Goal: Communication & Community: Answer question/provide support

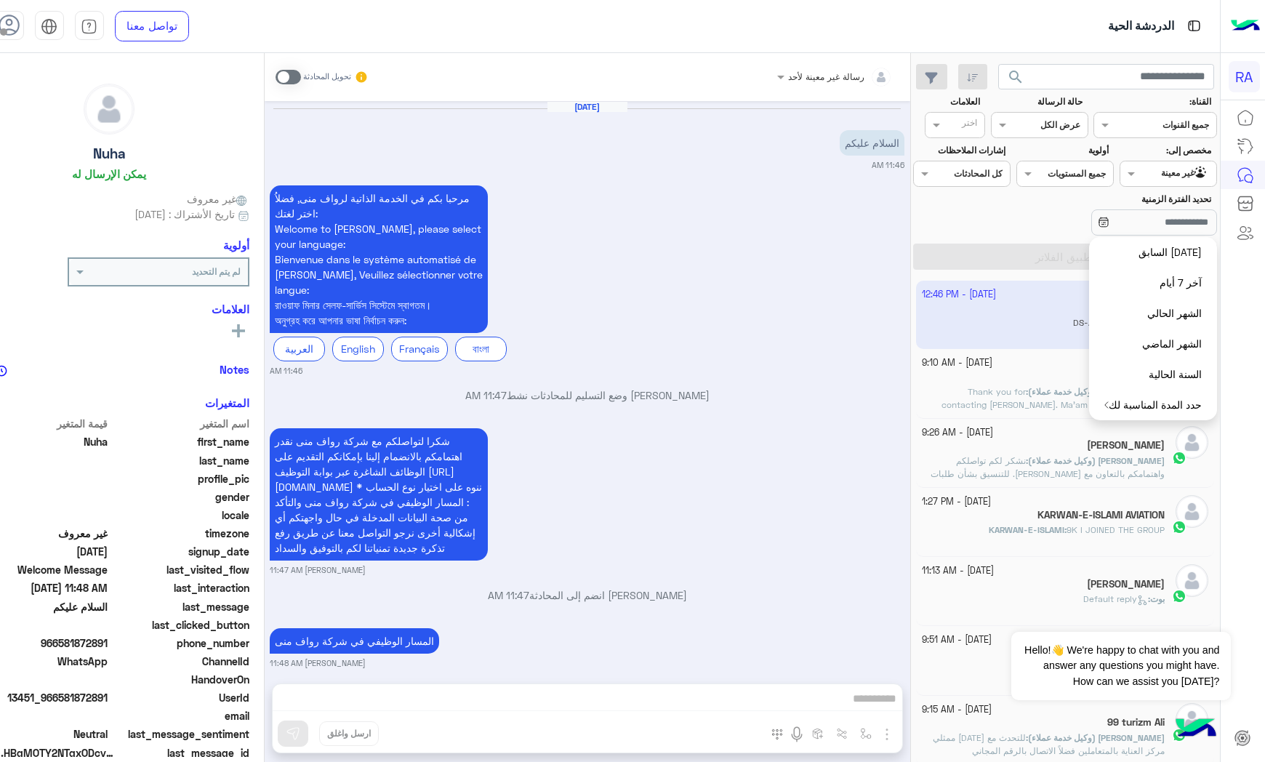
scroll to position [765, 0]
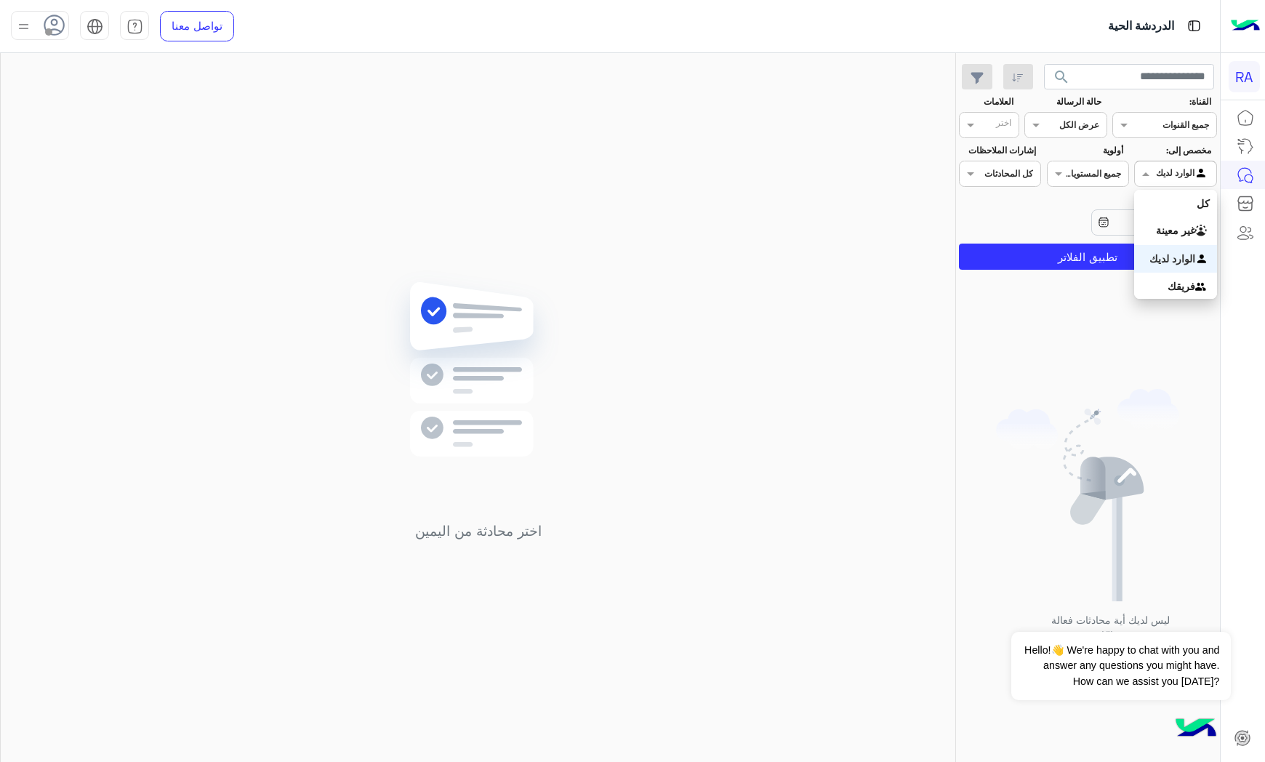
click at [1168, 161] on div "Agent Filter الوارد لديك" at bounding box center [1175, 174] width 82 height 26
click at [1162, 233] on b "غير معينة" at bounding box center [1175, 230] width 39 height 12
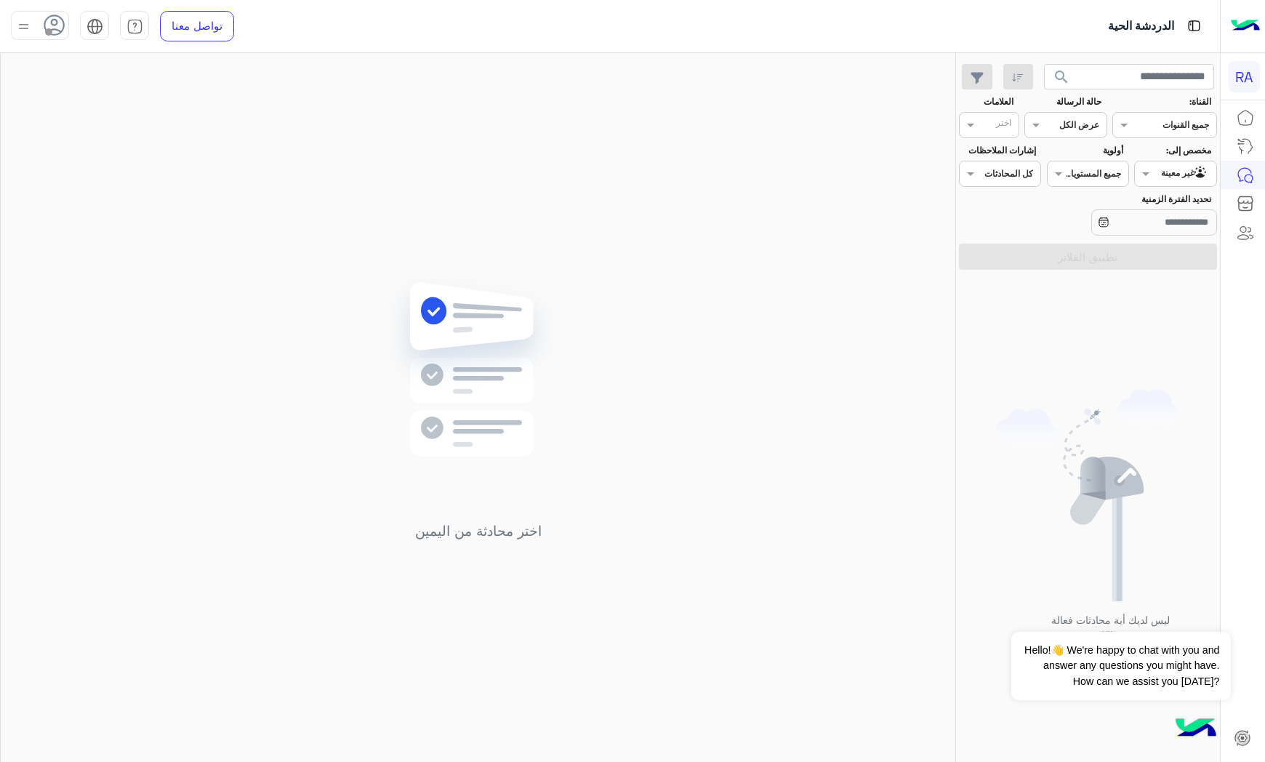
click at [1155, 159] on div "مخصص إلى: Agent Filter غير معينة" at bounding box center [1175, 165] width 82 height 43
click at [1158, 177] on div at bounding box center [1175, 172] width 81 height 14
click at [1168, 257] on b "الوارد لديك" at bounding box center [1173, 258] width 46 height 12
click at [1168, 257] on button "تطبيق الفلاتر" at bounding box center [1088, 257] width 258 height 26
click at [1173, 175] on div at bounding box center [1175, 172] width 81 height 14
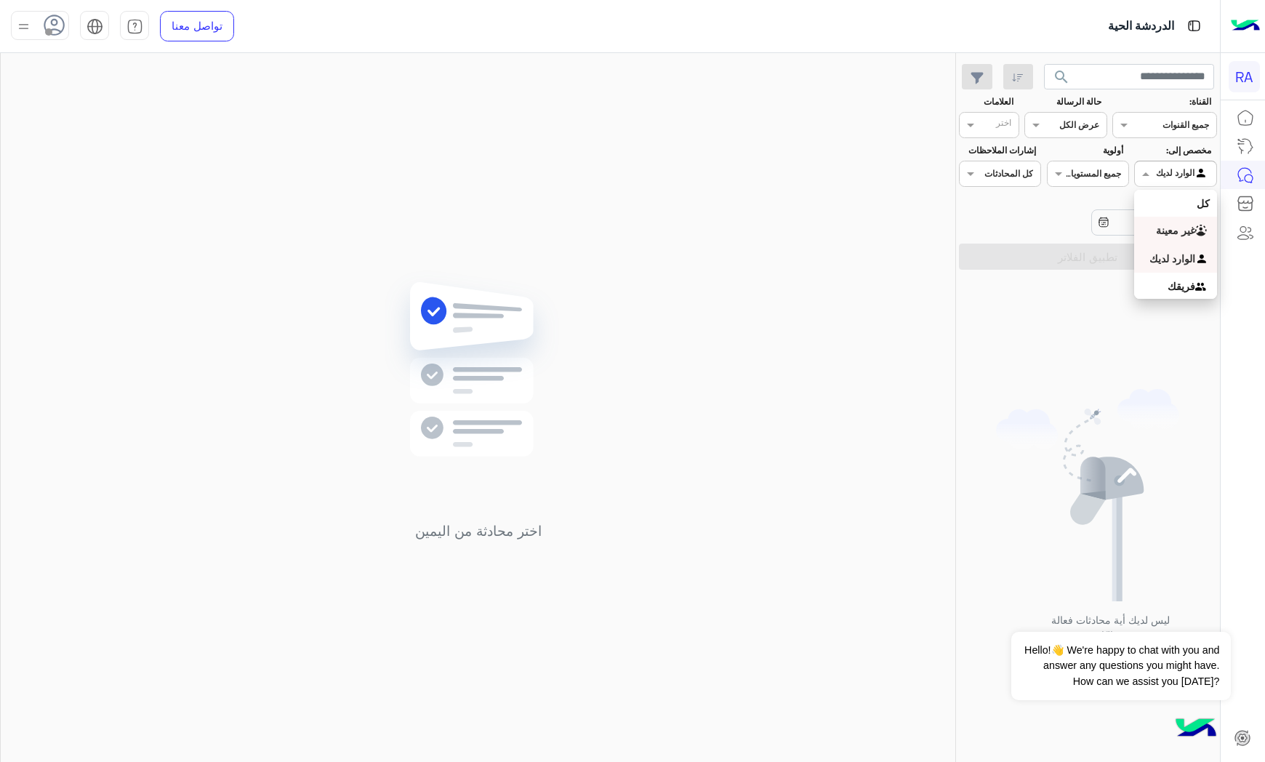
click at [1171, 224] on b "غير معينة" at bounding box center [1175, 230] width 39 height 12
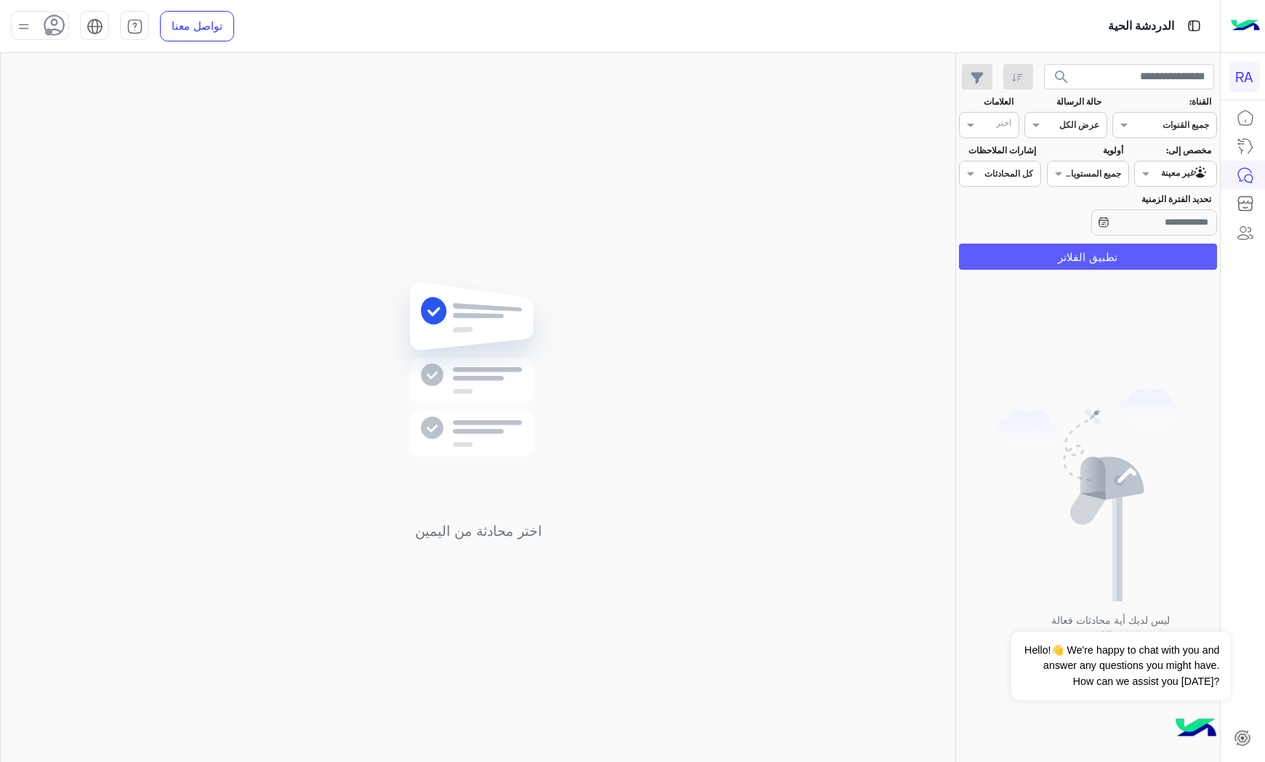
click at [1171, 252] on button "تطبيق الفلاتر" at bounding box center [1088, 257] width 258 height 26
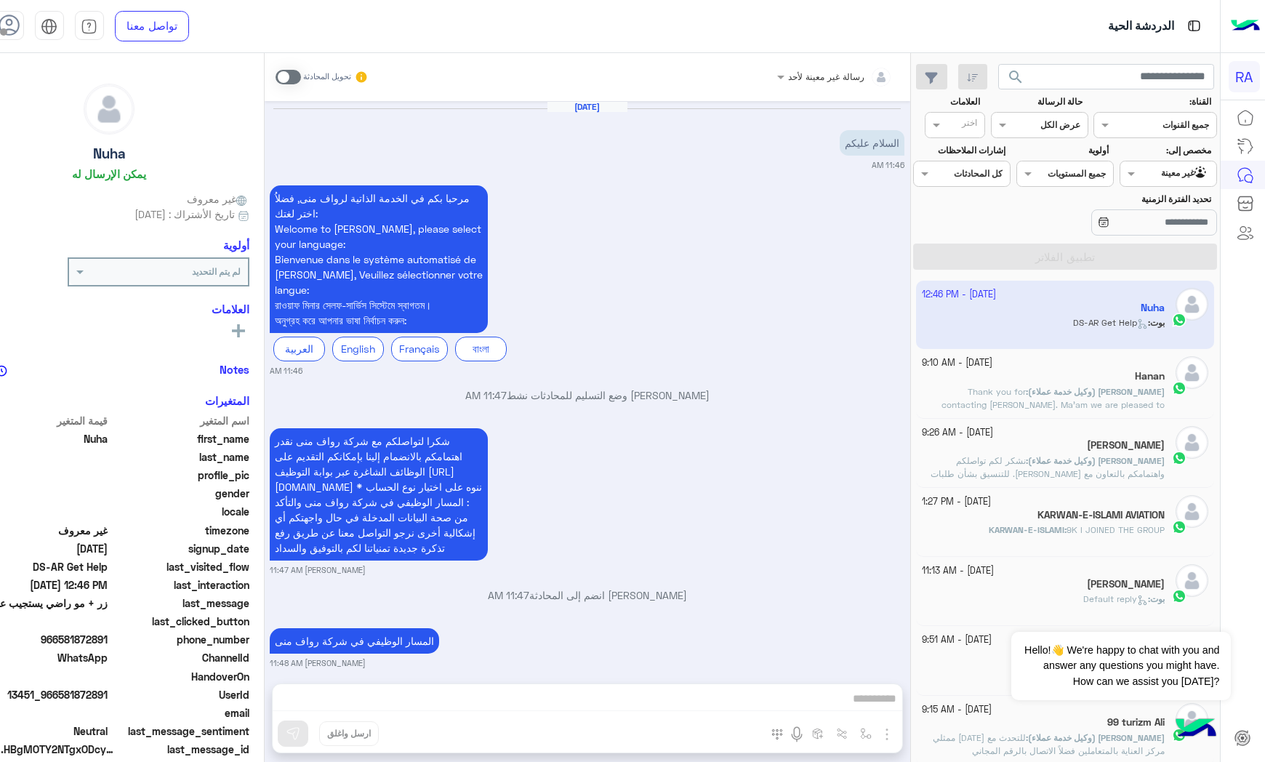
scroll to position [765, 0]
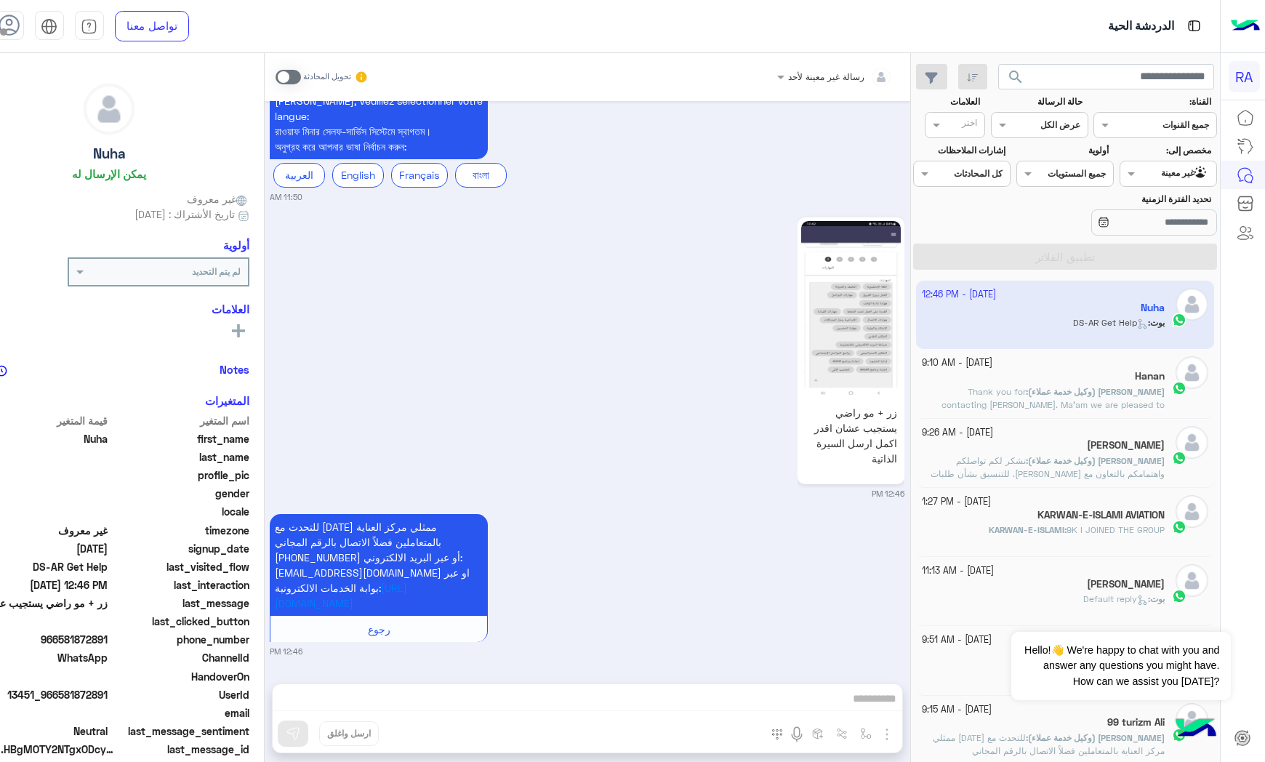
click at [901, 330] on img at bounding box center [851, 309] width 100 height 177
drag, startPoint x: 342, startPoint y: 75, endPoint x: 361, endPoint y: 97, distance: 29.9
click at [301, 75] on span at bounding box center [288, 77] width 25 height 15
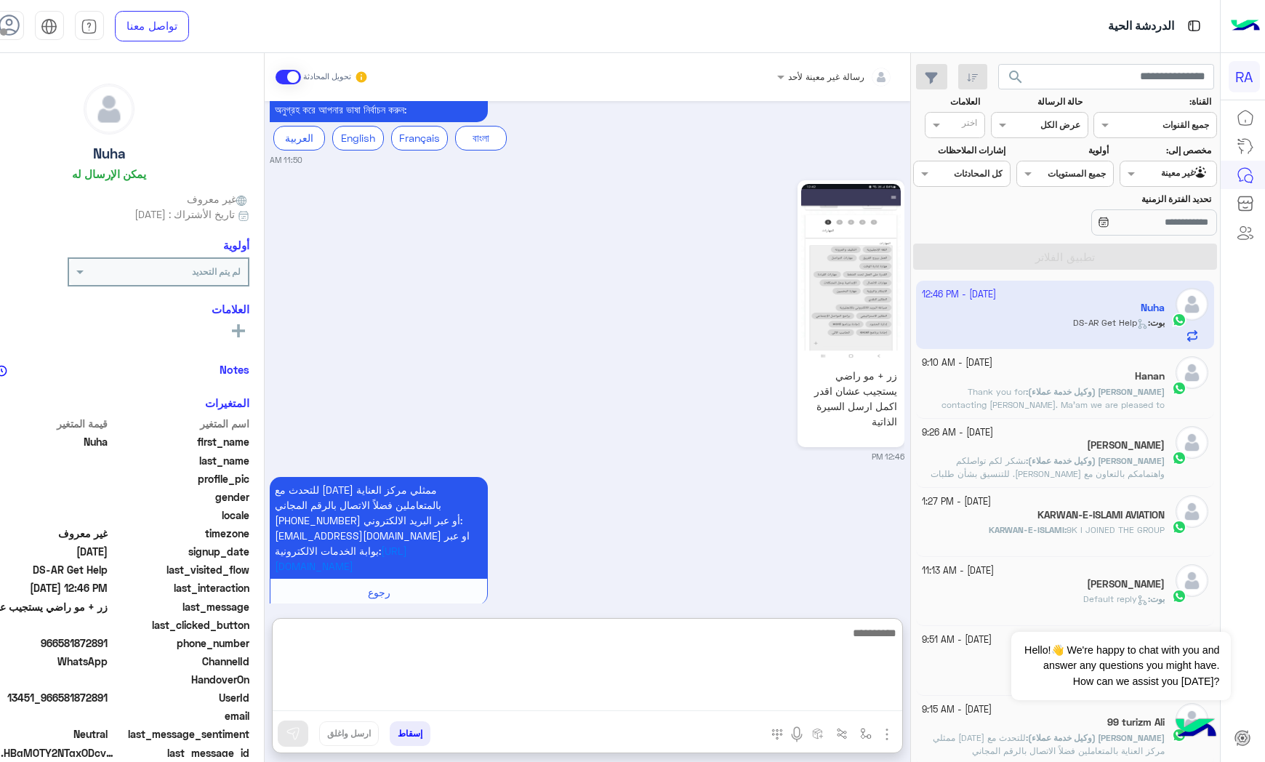
click at [822, 705] on textarea at bounding box center [588, 667] width 630 height 87
type textarea "*"
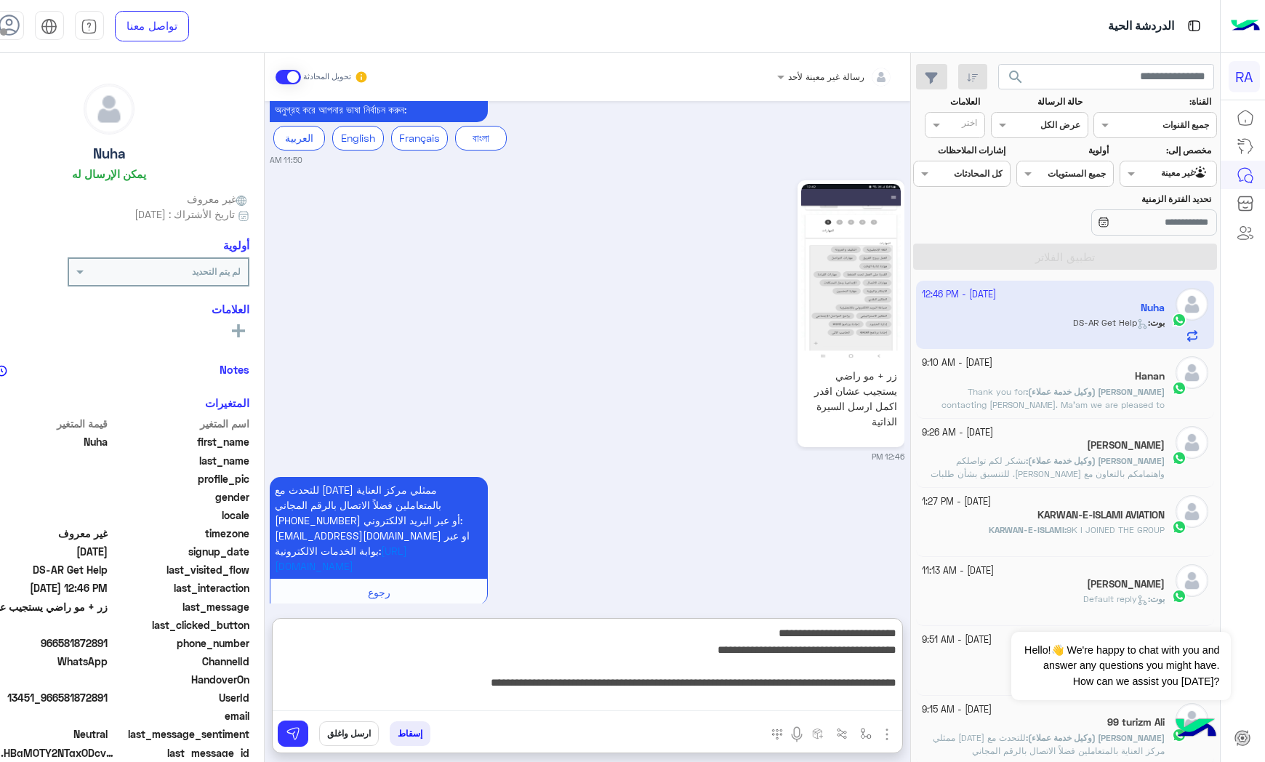
type textarea "**********"
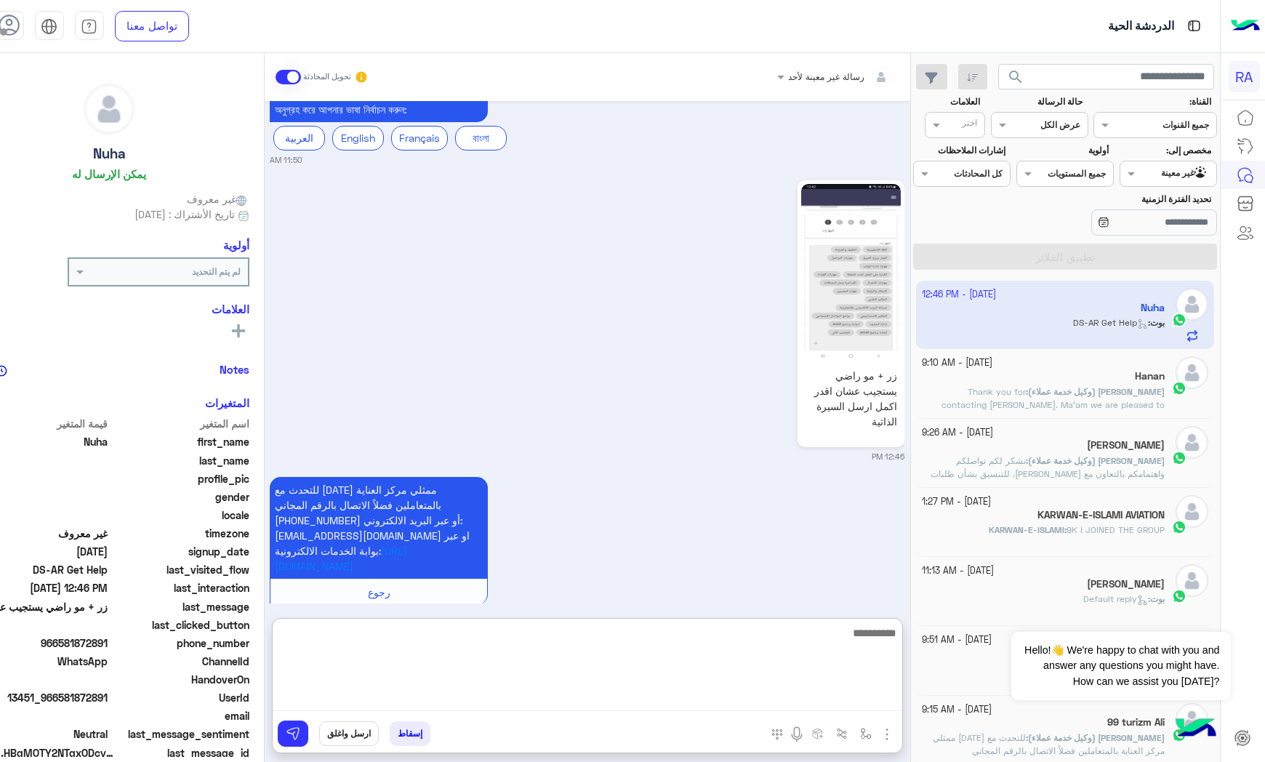
scroll to position [999, 0]
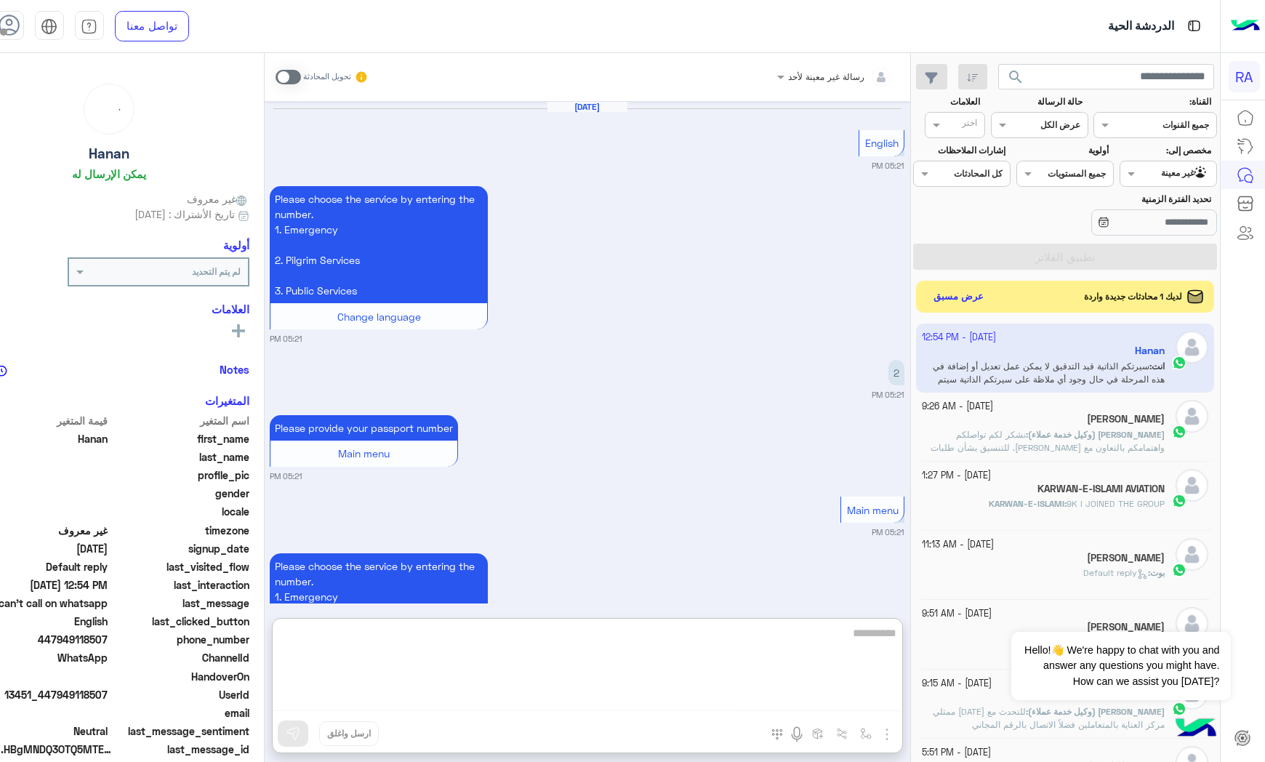
scroll to position [2732, 0]
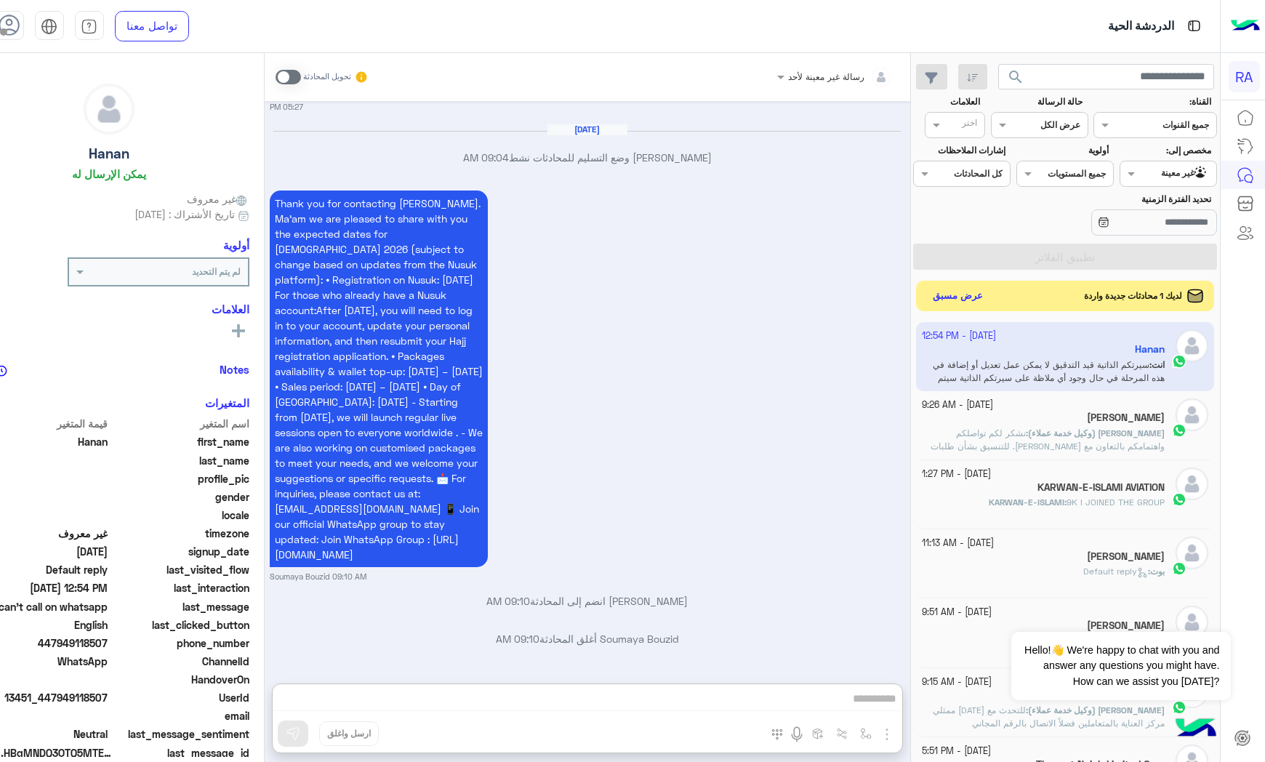
click at [982, 299] on button "عرض مسبق" at bounding box center [957, 296] width 61 height 20
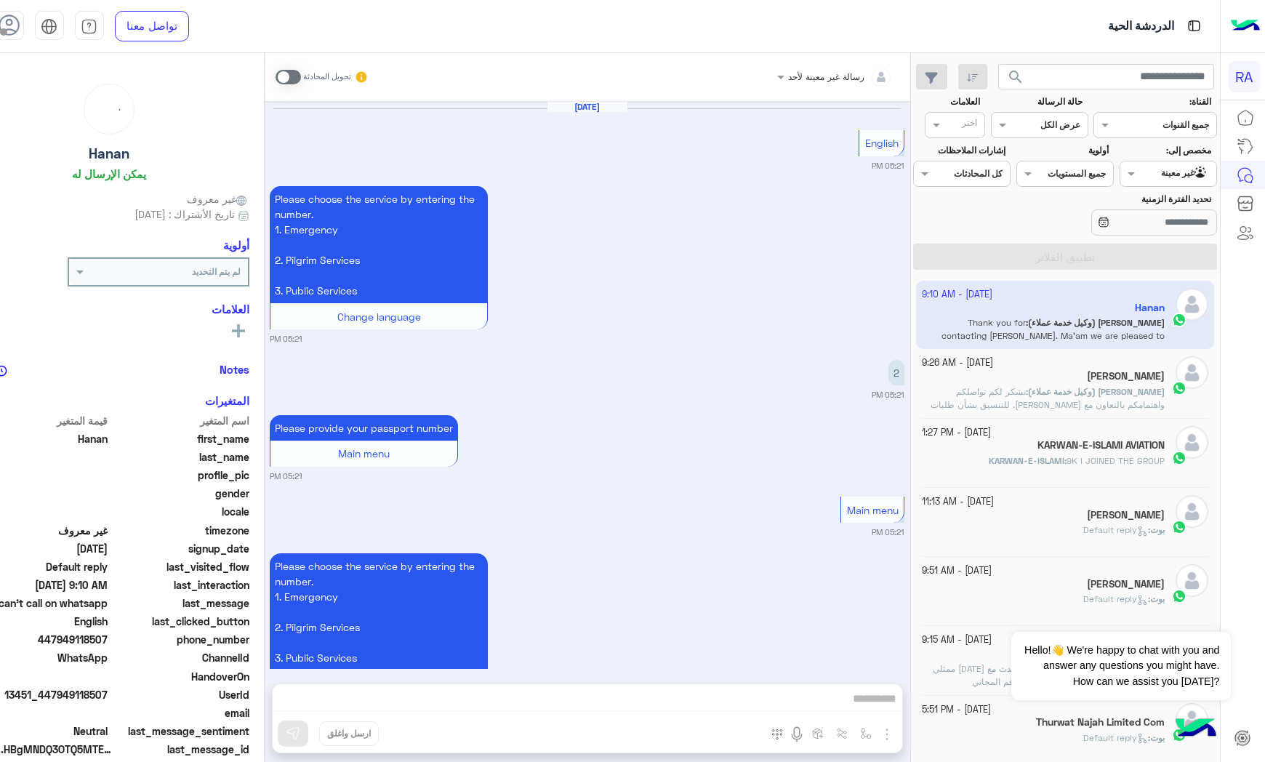
scroll to position [2666, 0]
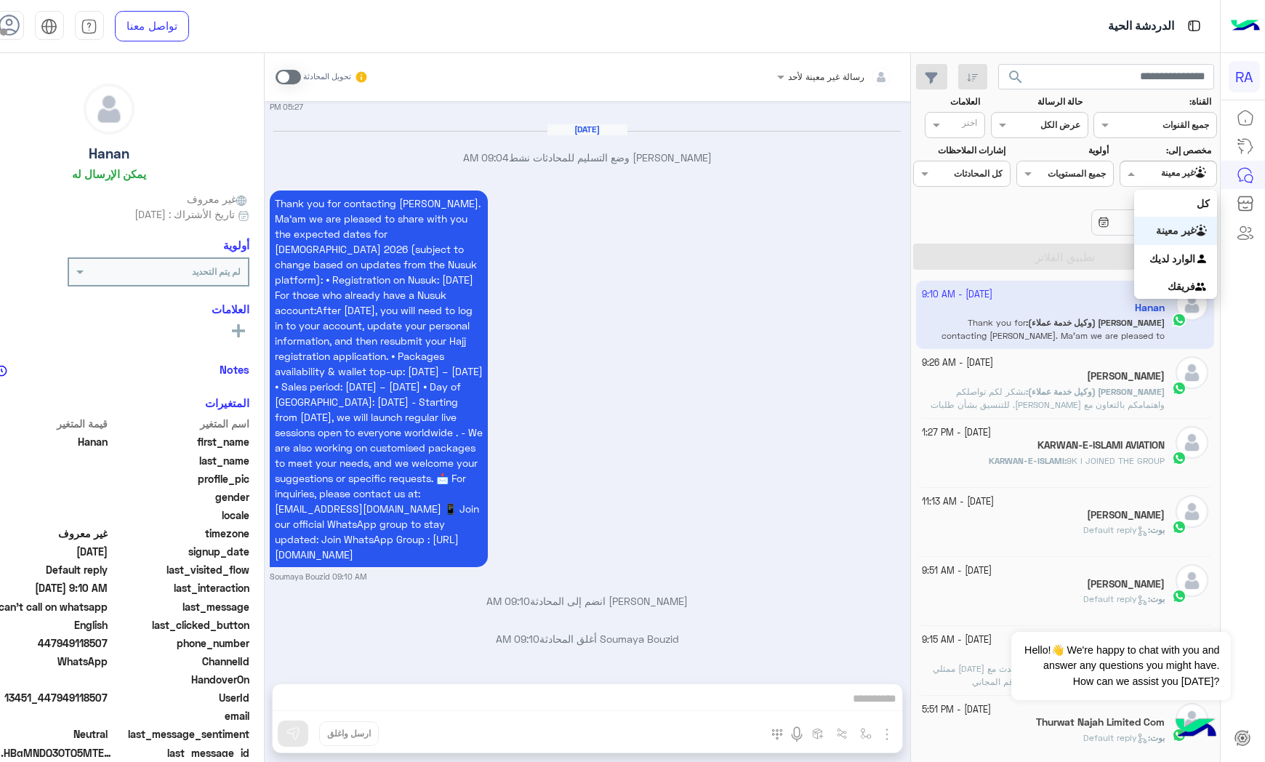
click at [1154, 173] on div at bounding box center [1168, 172] width 96 height 14
click at [1158, 252] on b "الوارد لديك" at bounding box center [1173, 258] width 46 height 12
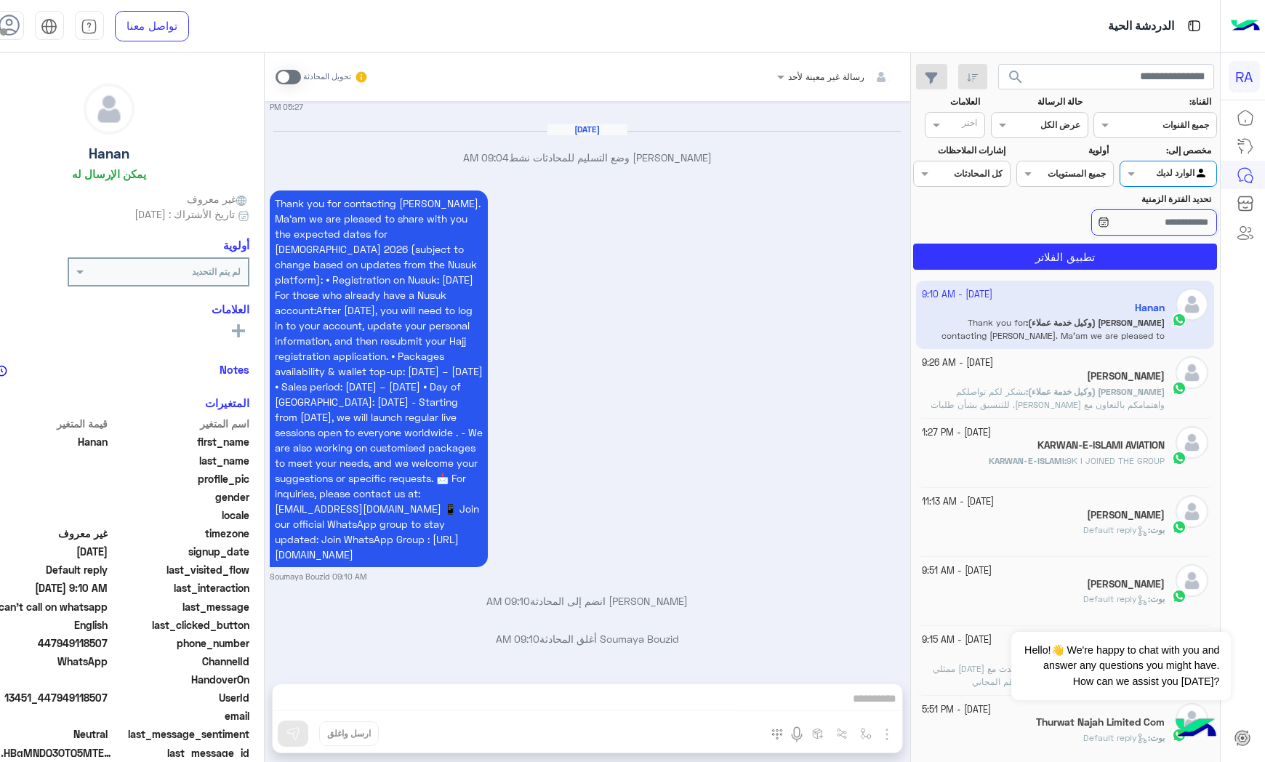
click at [1162, 230] on input "تحديد الفترة الزمنية" at bounding box center [1154, 222] width 126 height 26
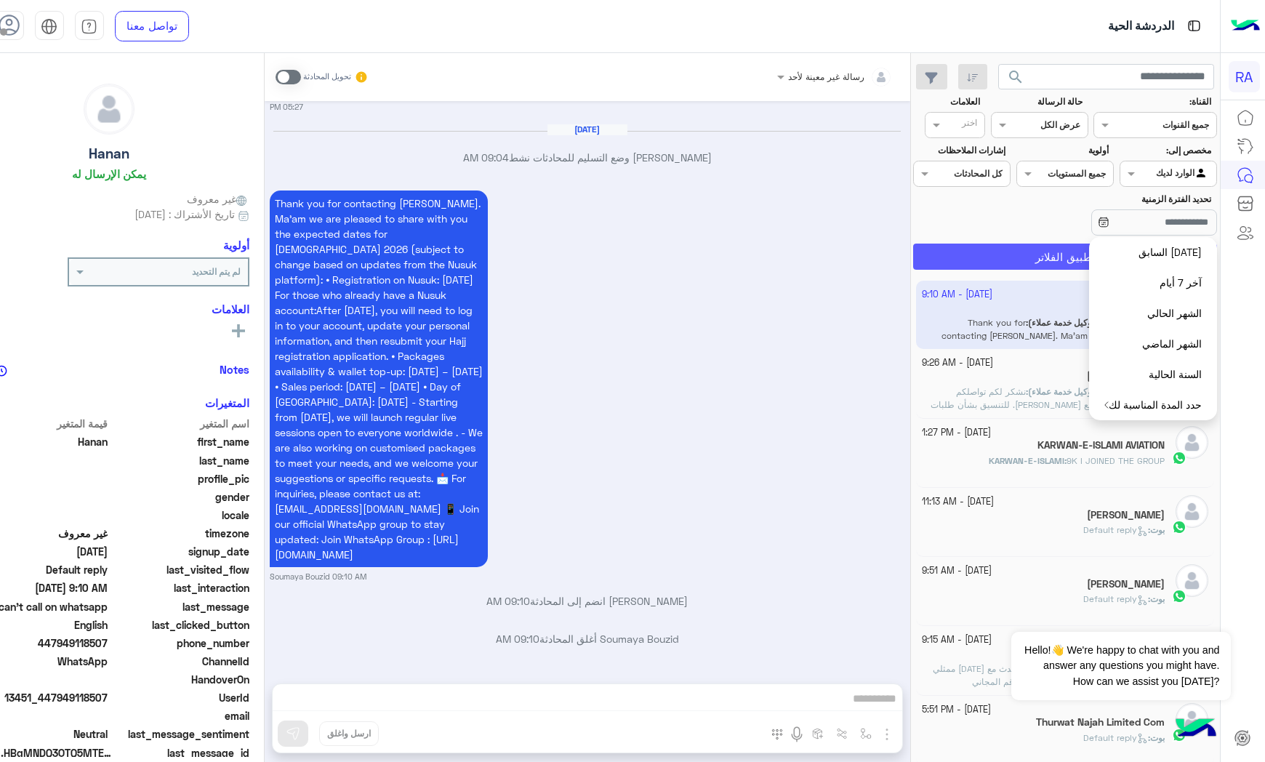
click at [1051, 256] on button "تطبيق الفلاتر" at bounding box center [1065, 257] width 304 height 26
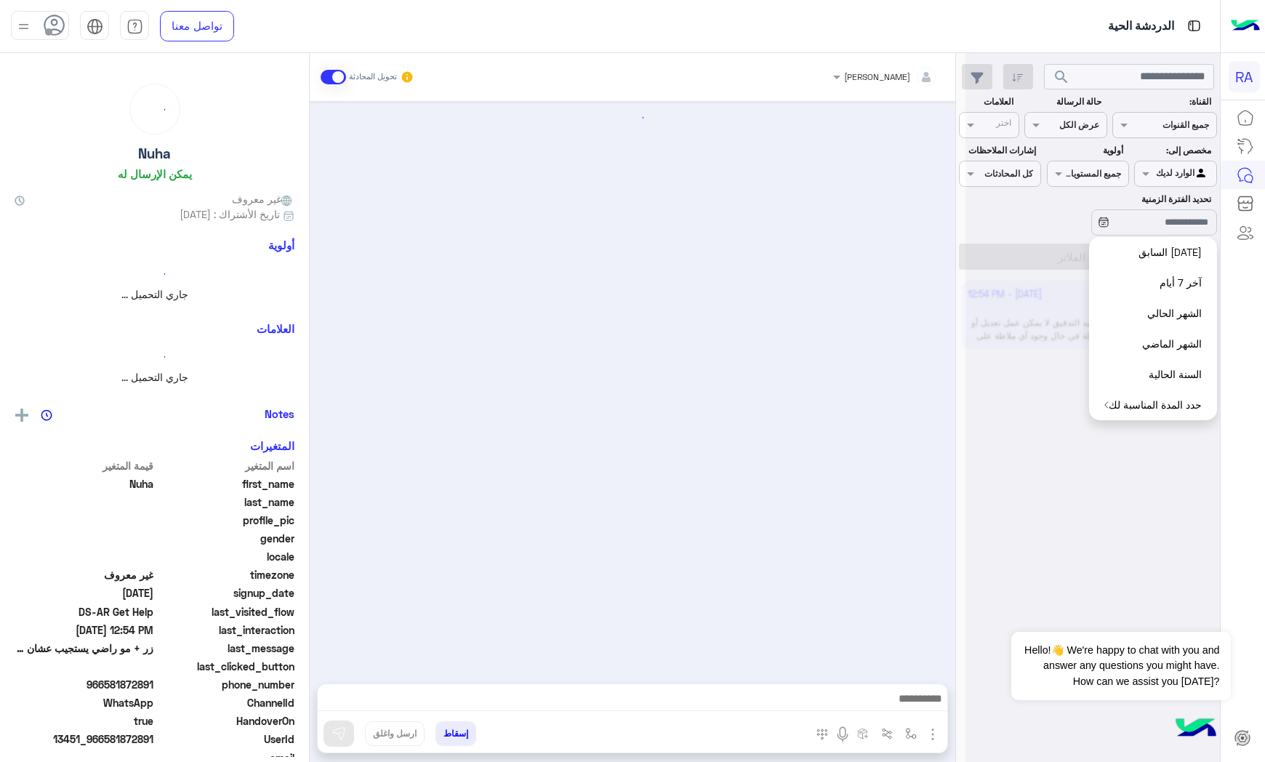
scroll to position [971, 0]
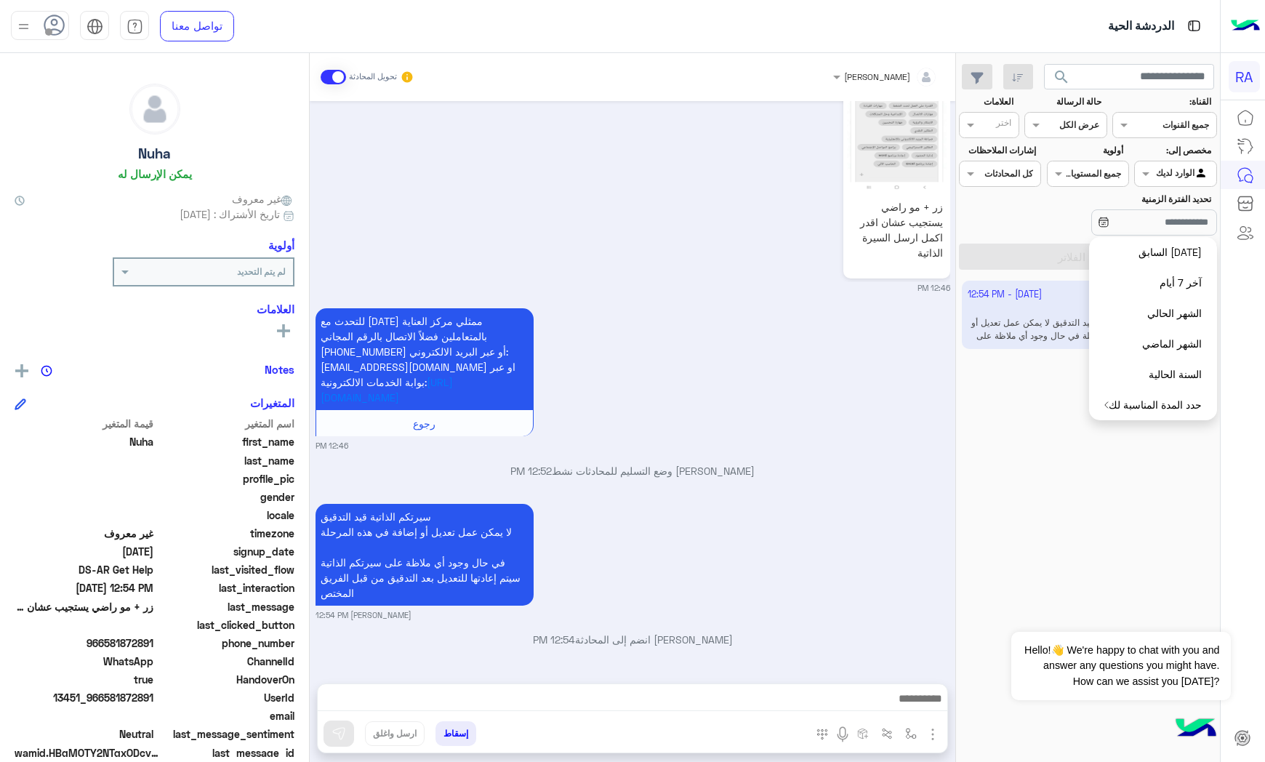
click at [322, 76] on span at bounding box center [333, 77] width 25 height 15
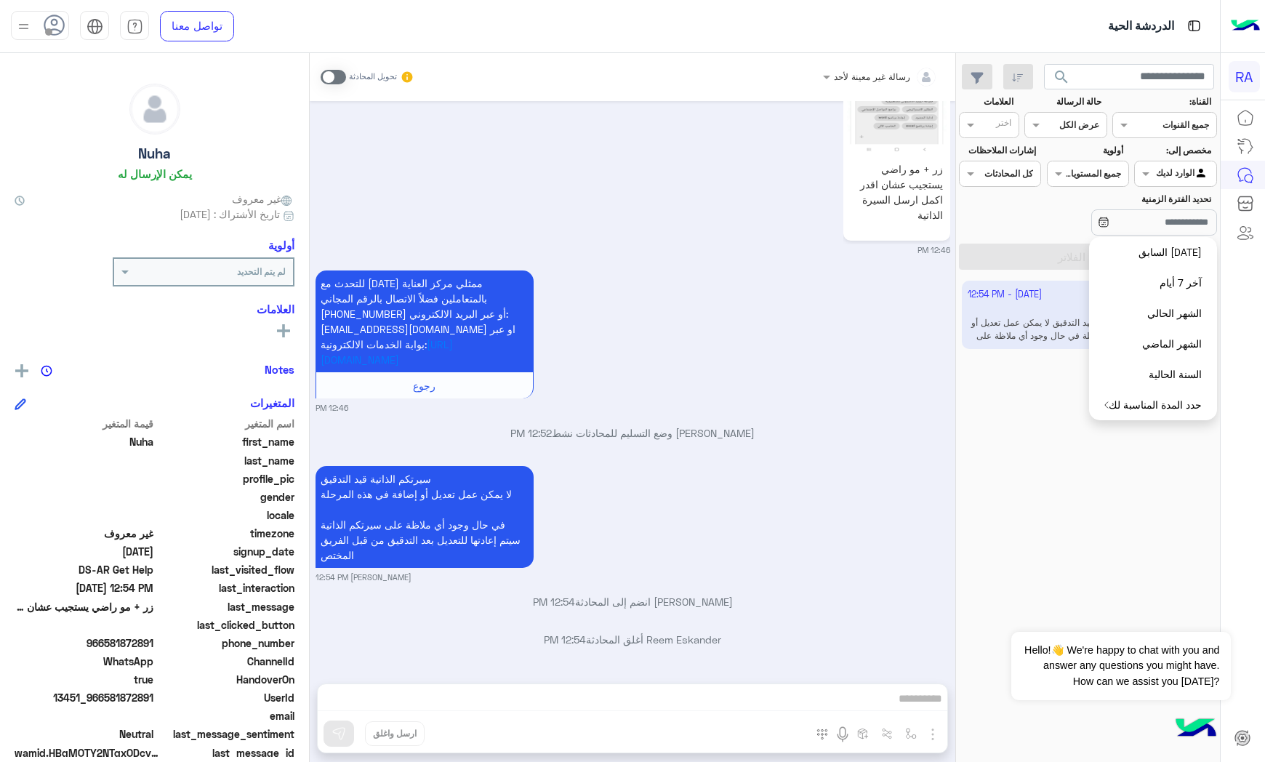
click at [1157, 180] on div "الوارد لديك" at bounding box center [1182, 174] width 53 height 15
click at [1183, 233] on b "غير معينة" at bounding box center [1175, 230] width 39 height 12
click at [1011, 250] on button "تطبيق الفلاتر" at bounding box center [1088, 257] width 258 height 26
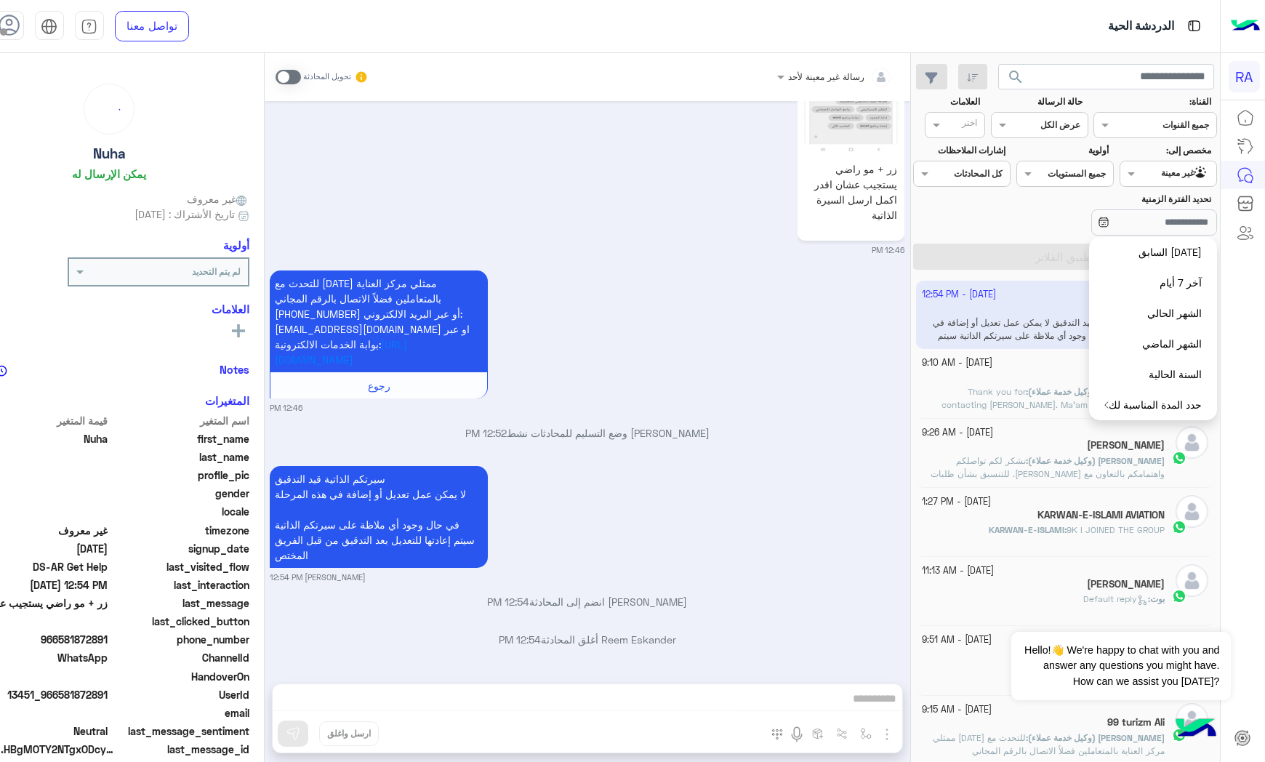
click at [1016, 291] on app-inbox-user "[DATE] - 12:54 PM Nuha انت : سيرتكم الذاتية قيد التدقيق لا يمكن عمل تعديل أو إض…" at bounding box center [1065, 315] width 298 height 68
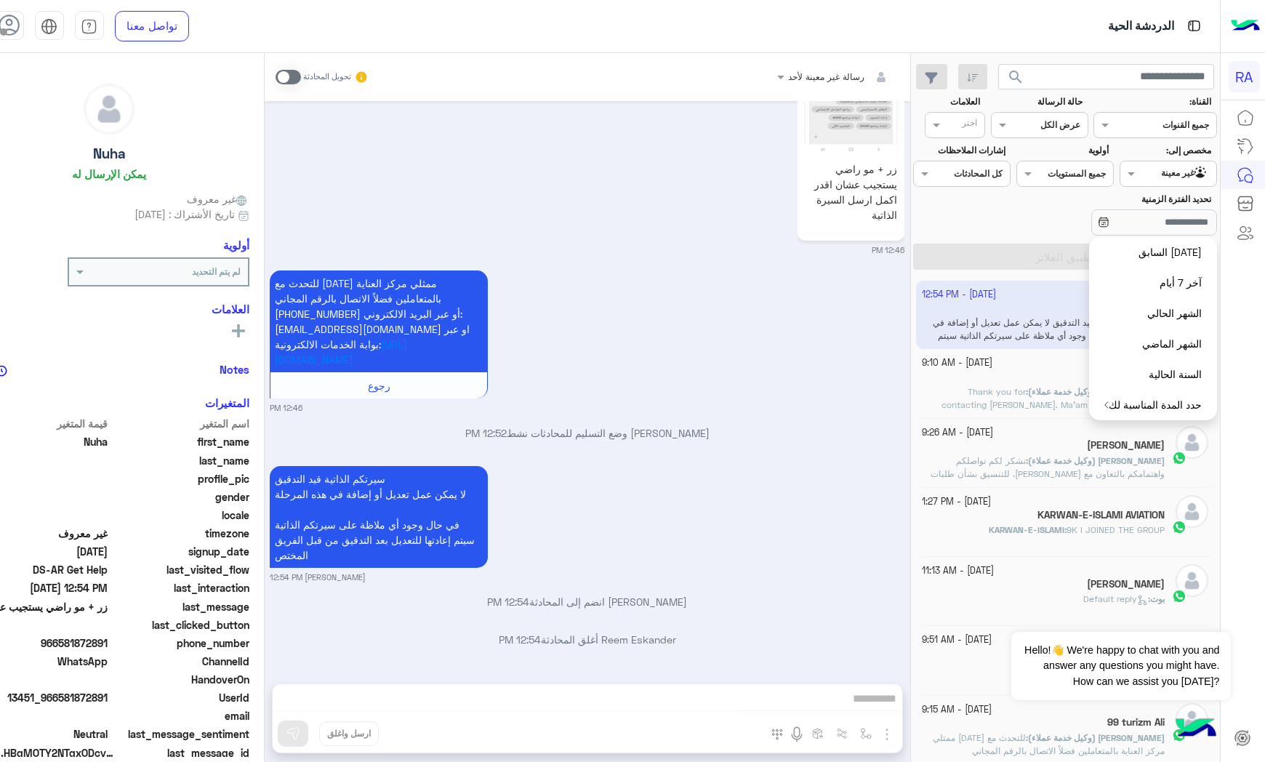
click at [996, 351] on div "[DATE] - 9:10 AM [PERSON_NAME] (وكيل خدمة عملاء) :" at bounding box center [1065, 383] width 298 height 69
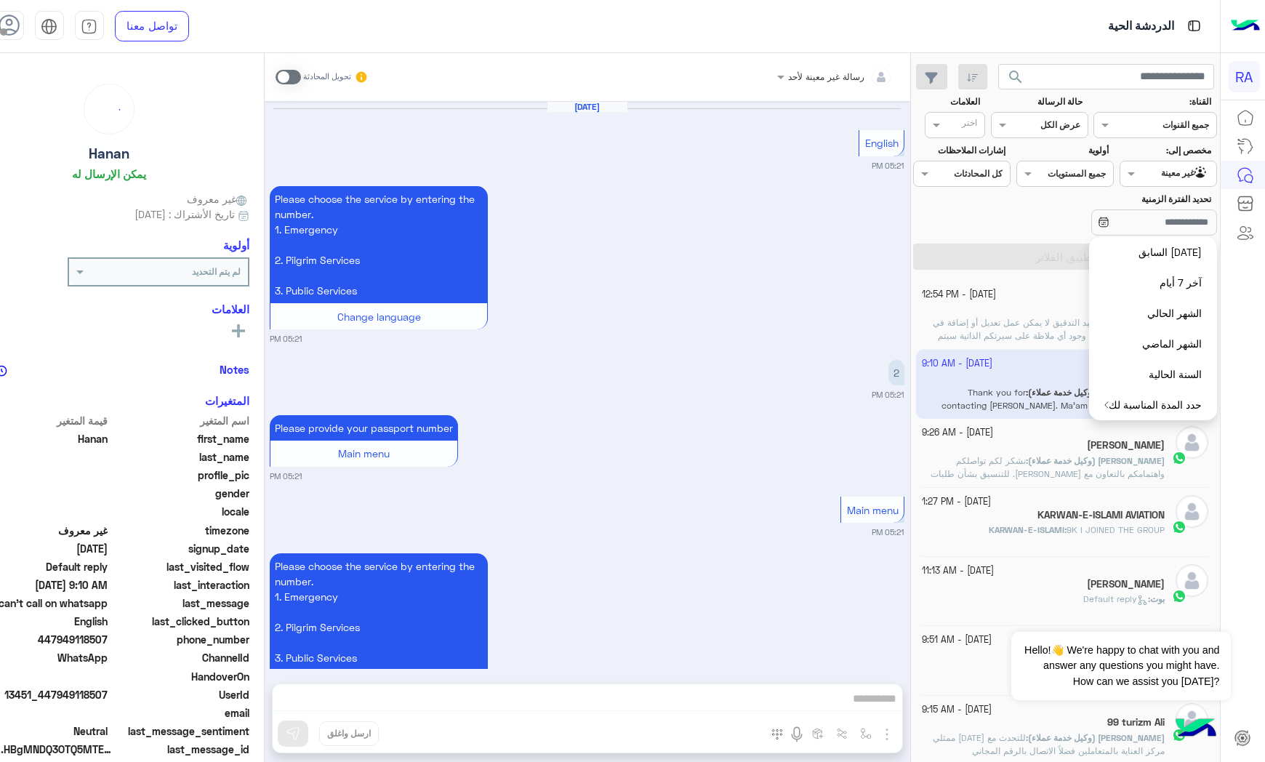
scroll to position [2666, 0]
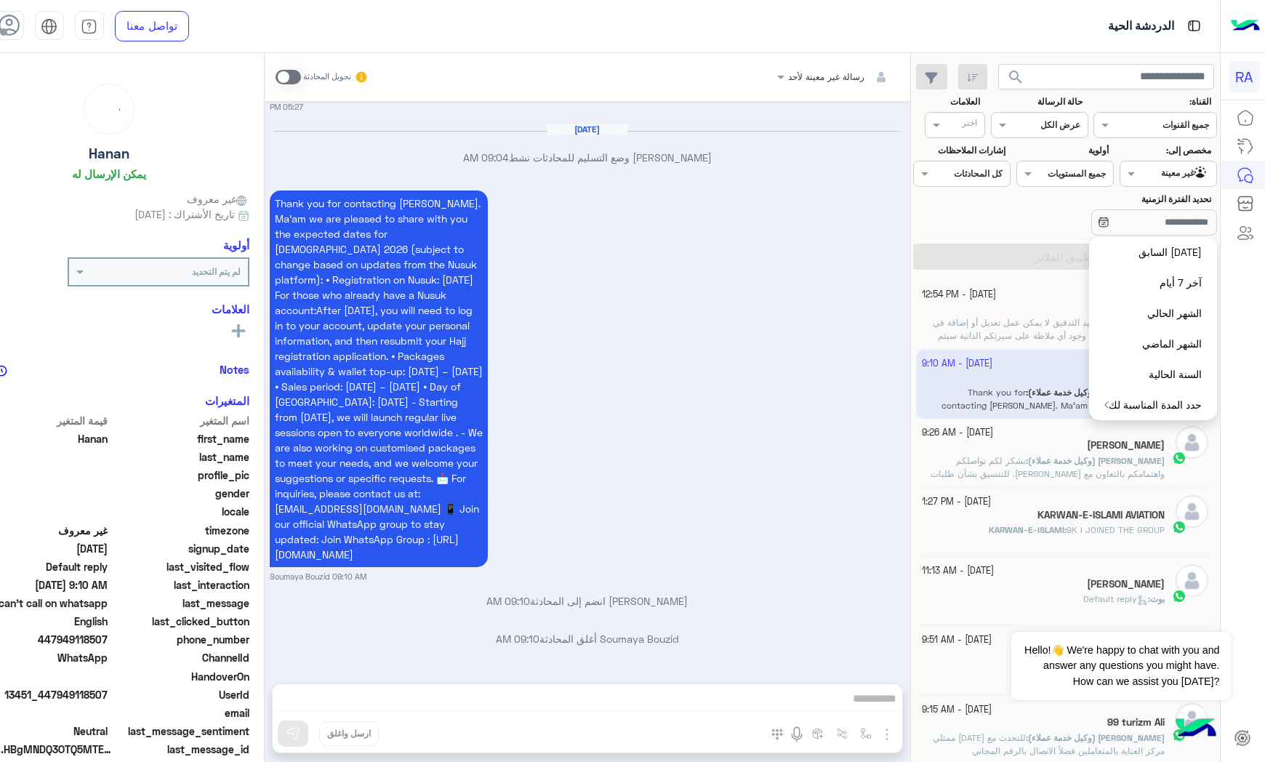
click at [1027, 309] on div "Nuha" at bounding box center [1043, 309] width 243 height 15
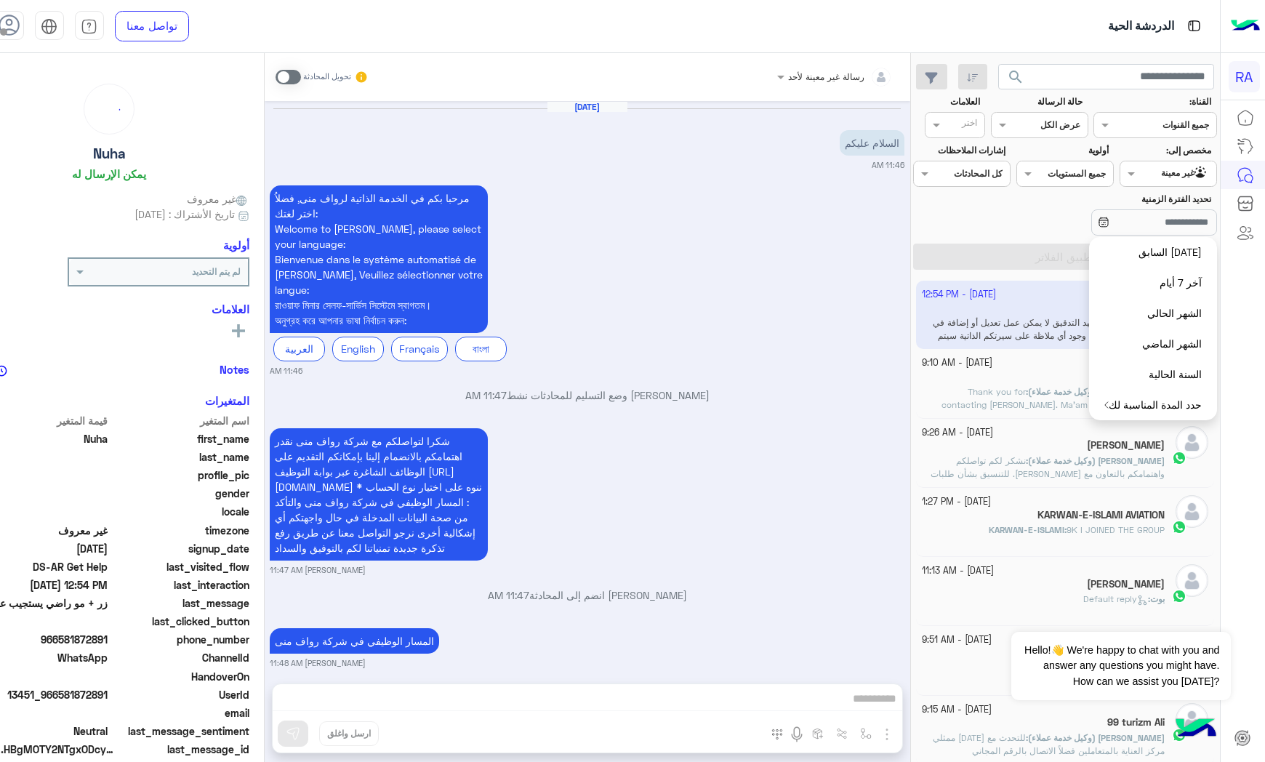
scroll to position [1009, 0]
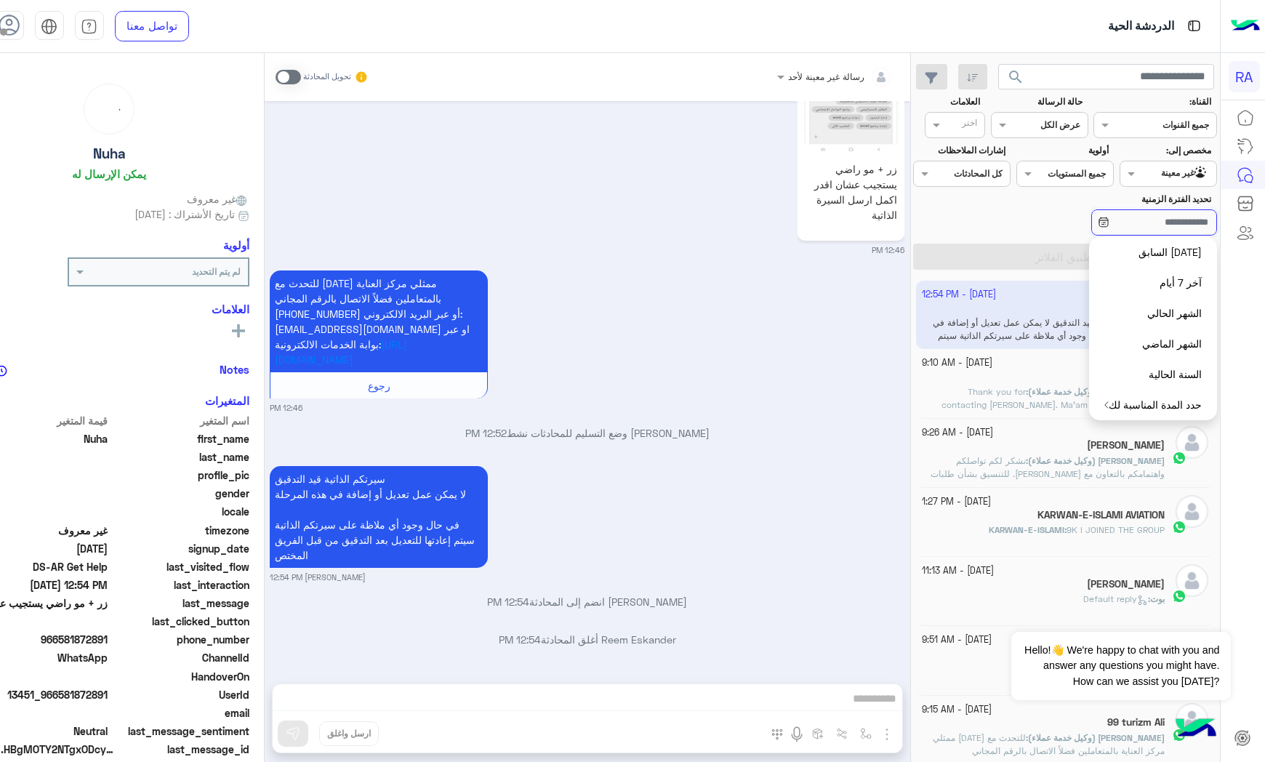
click at [1115, 222] on input "تحديد الفترة الزمنية" at bounding box center [1154, 222] width 126 height 26
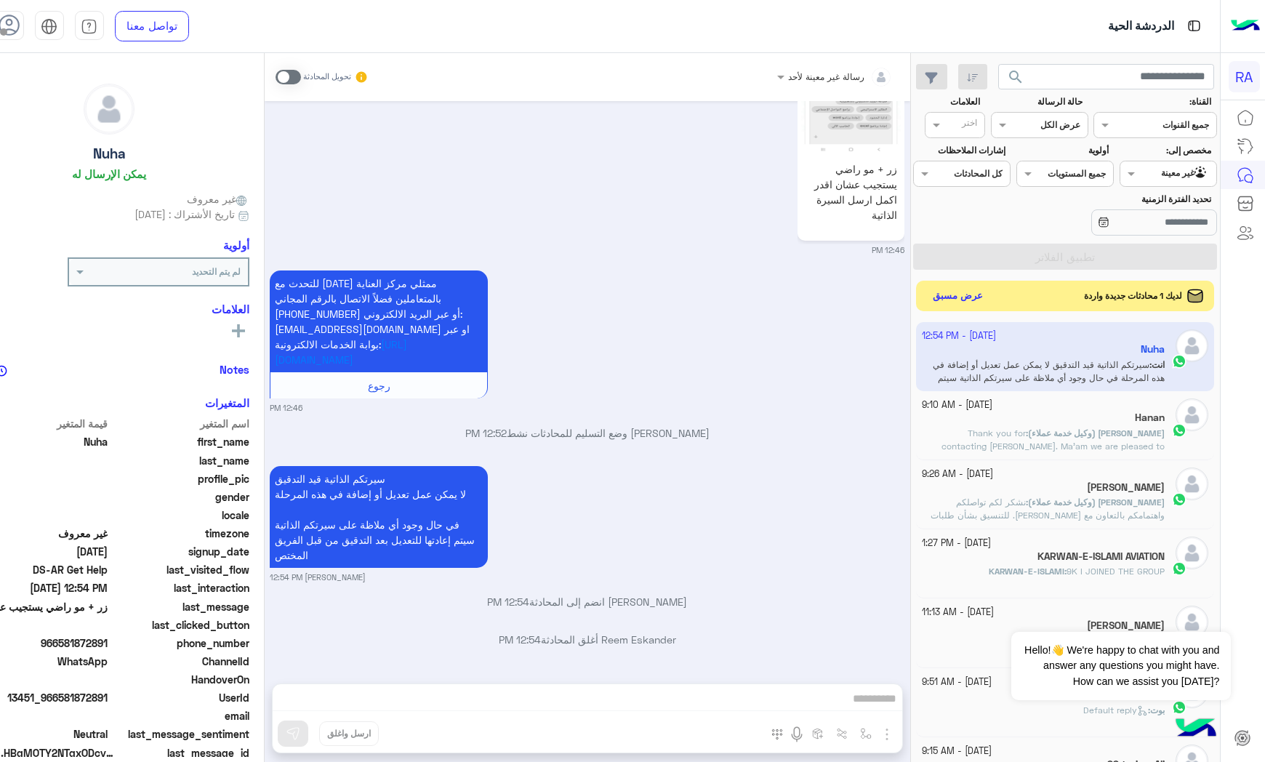
click at [988, 303] on button "عرض مسبق" at bounding box center [957, 296] width 61 height 20
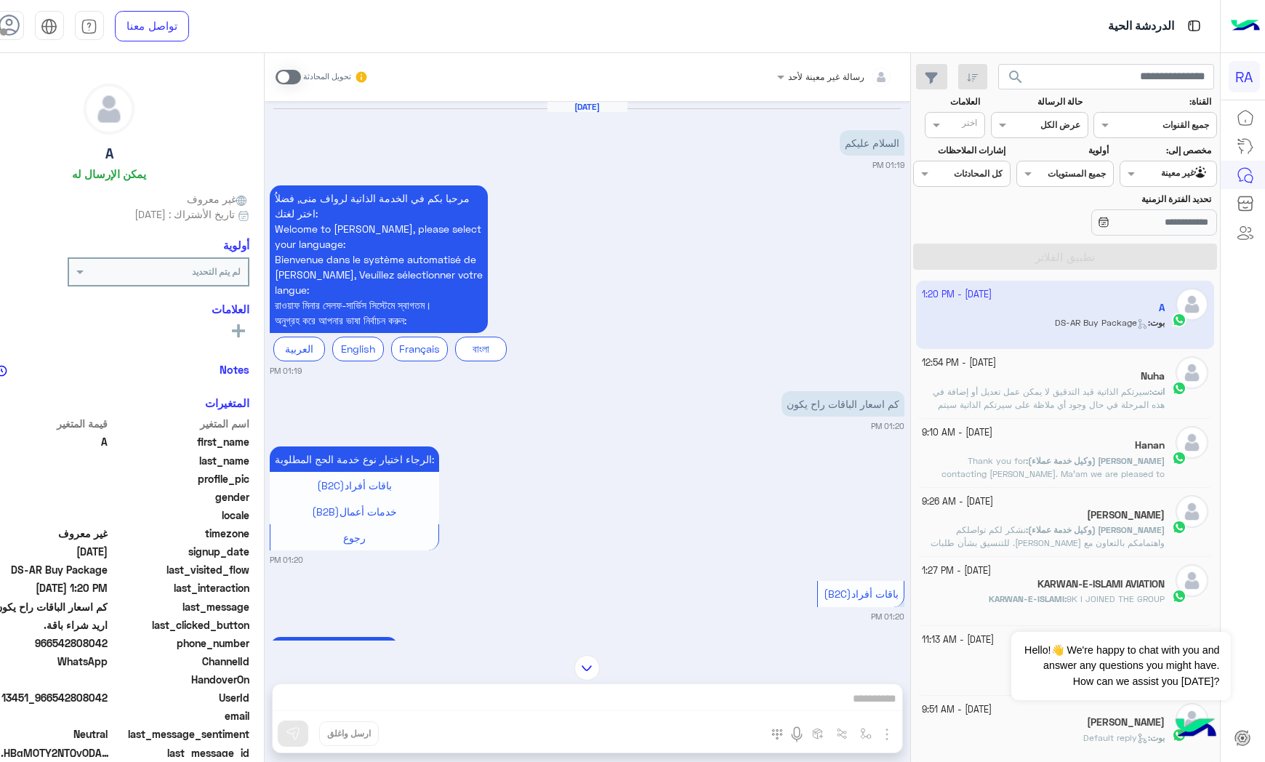
click at [301, 73] on span at bounding box center [288, 77] width 25 height 15
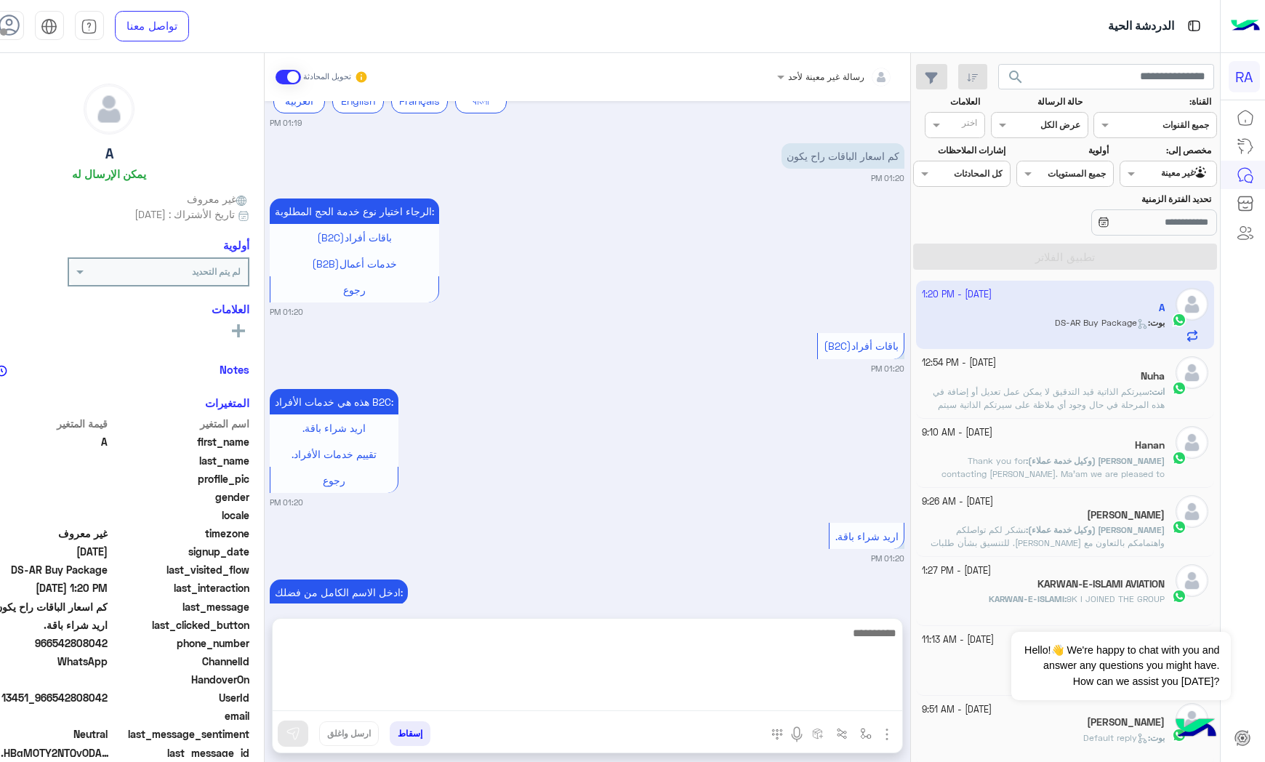
click at [577, 699] on textarea at bounding box center [588, 667] width 630 height 87
paste textarea "**********"
type textarea "**********"
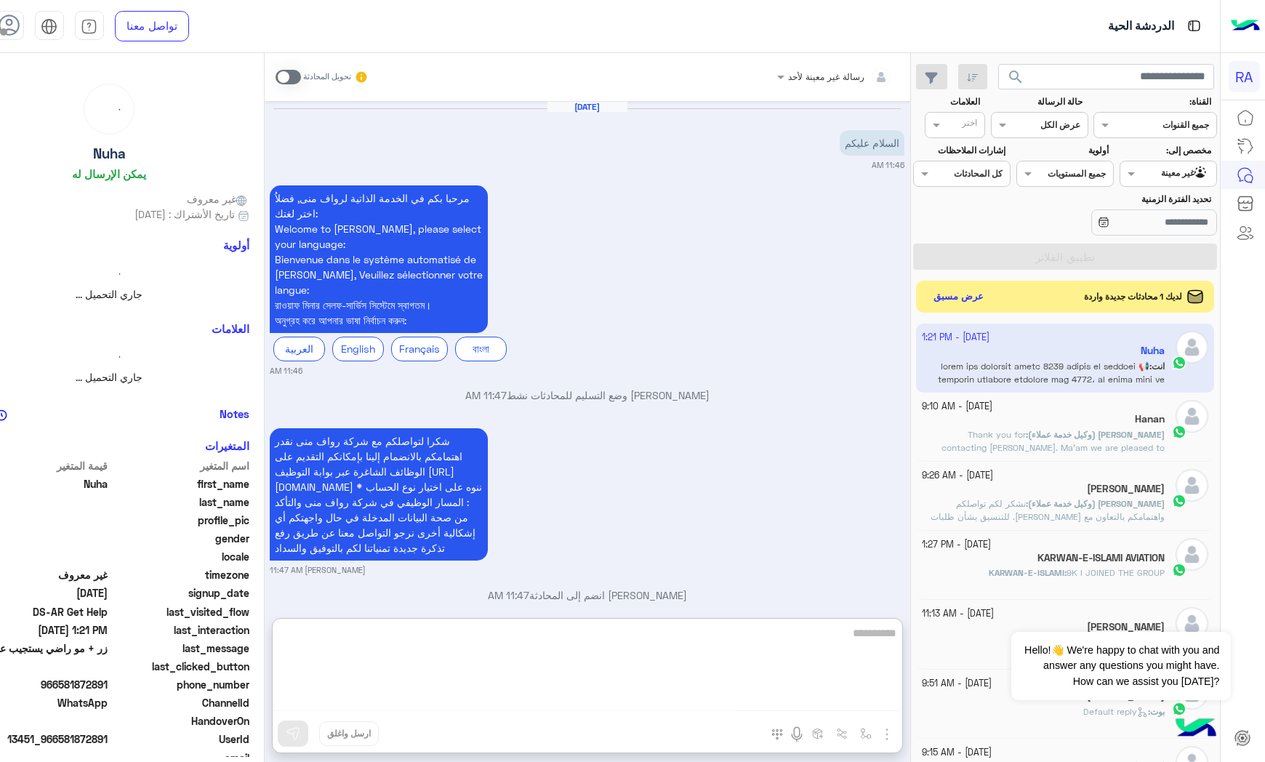
scroll to position [1074, 0]
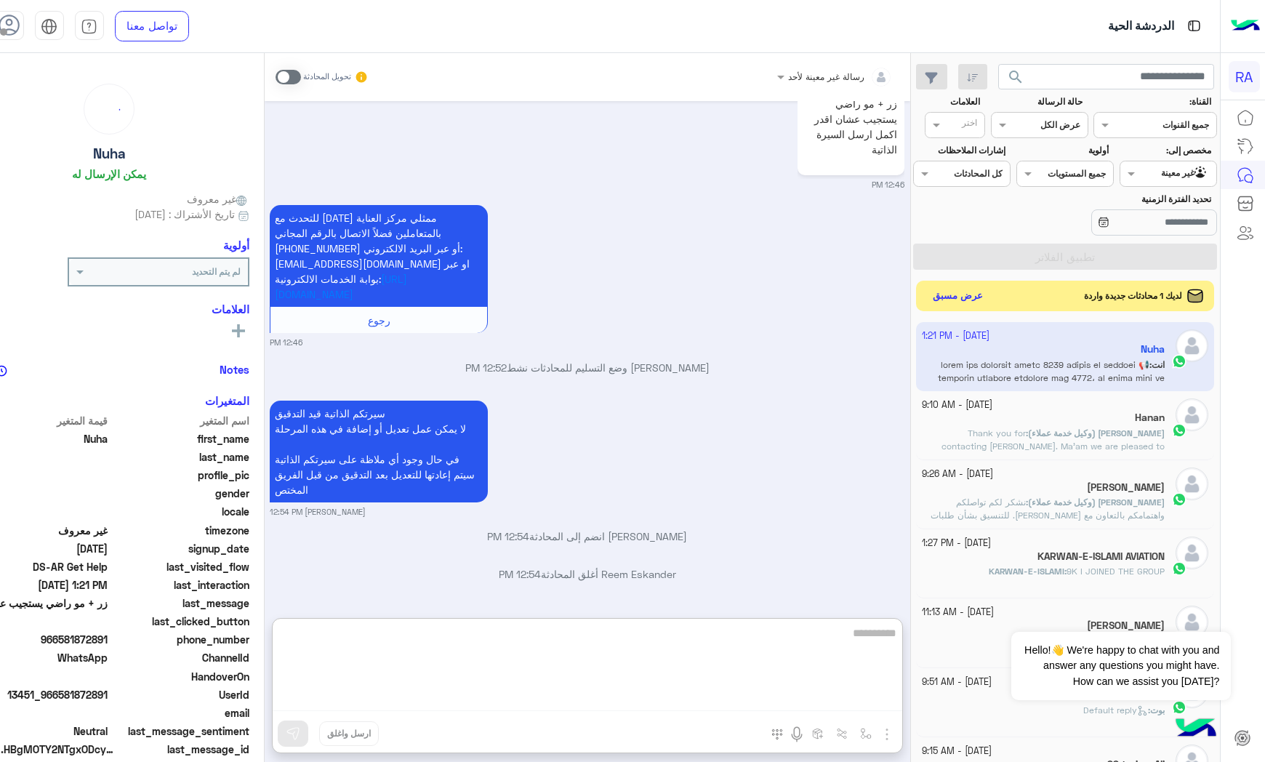
click at [988, 301] on button "عرض مسبق" at bounding box center [957, 296] width 61 height 20
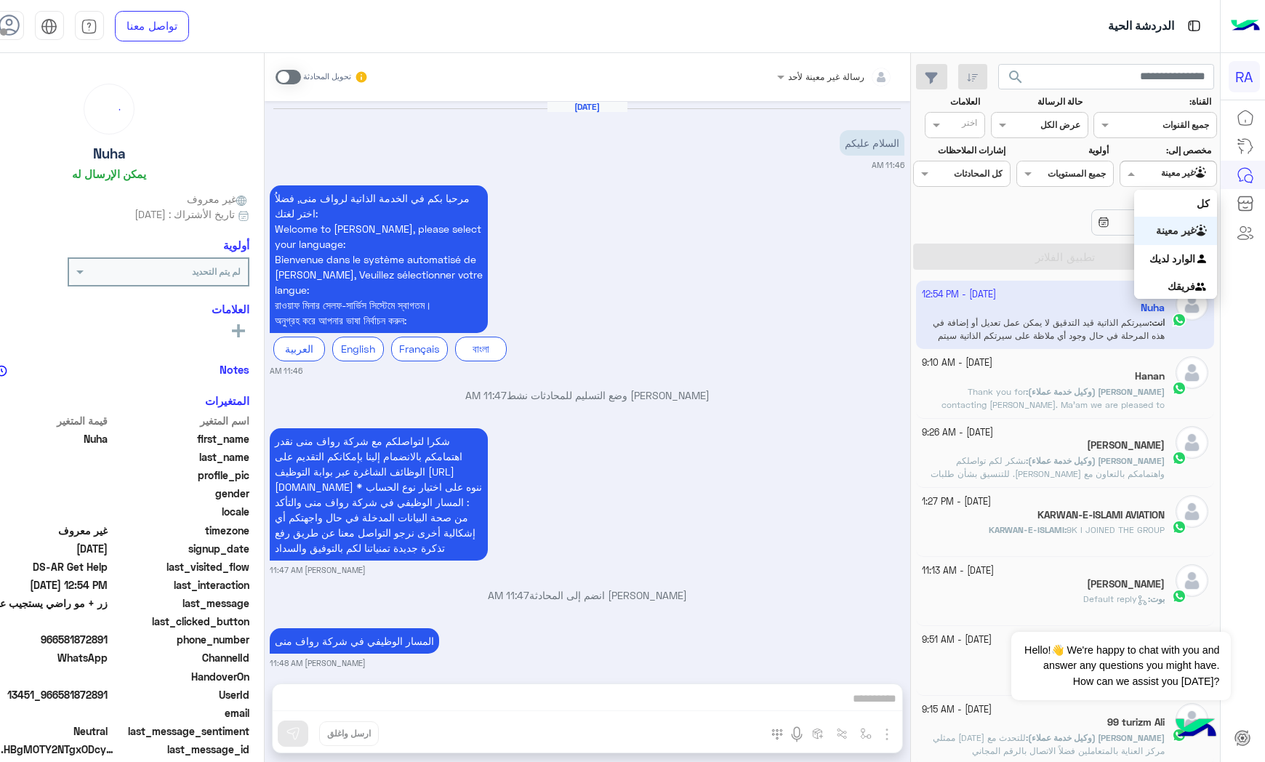
scroll to position [1009, 0]
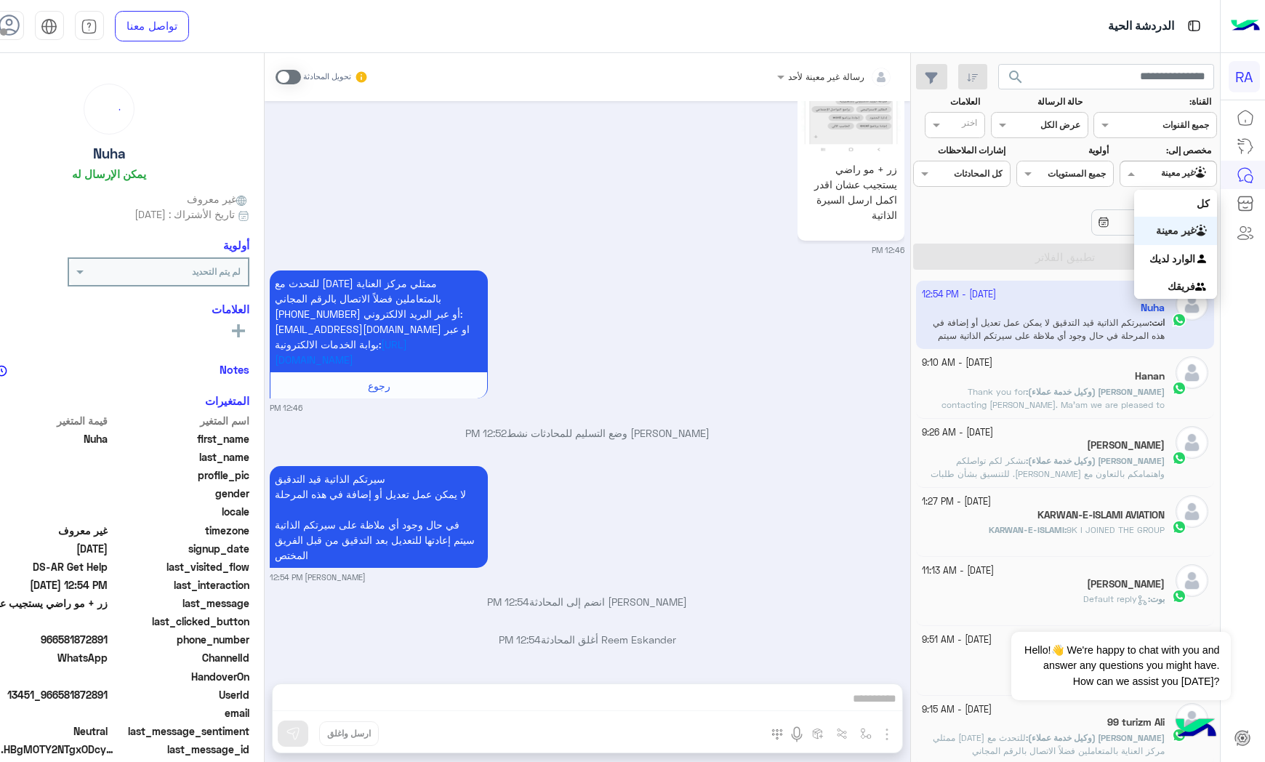
click at [1162, 170] on div at bounding box center [1168, 172] width 96 height 14
click at [1168, 256] on b "الوارد لديك" at bounding box center [1173, 258] width 46 height 12
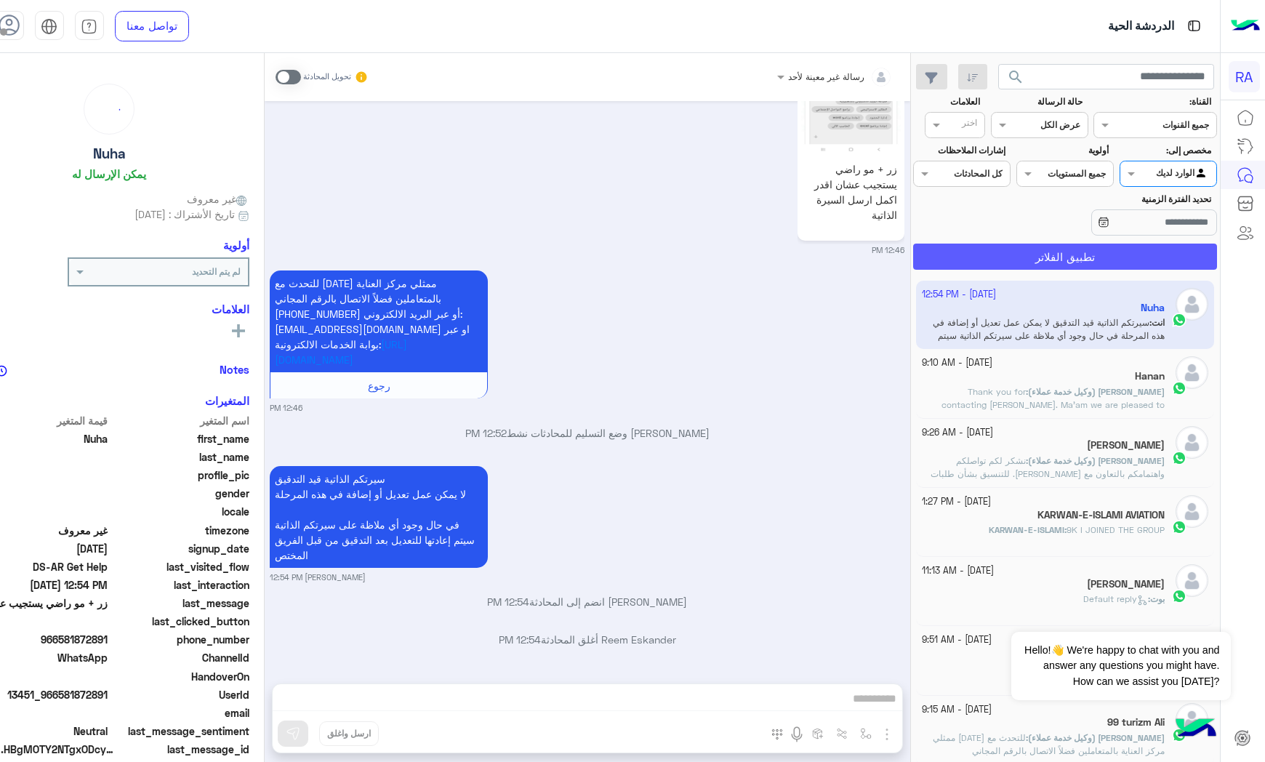
click at [1168, 249] on button "تطبيق الفلاتر" at bounding box center [1065, 257] width 304 height 26
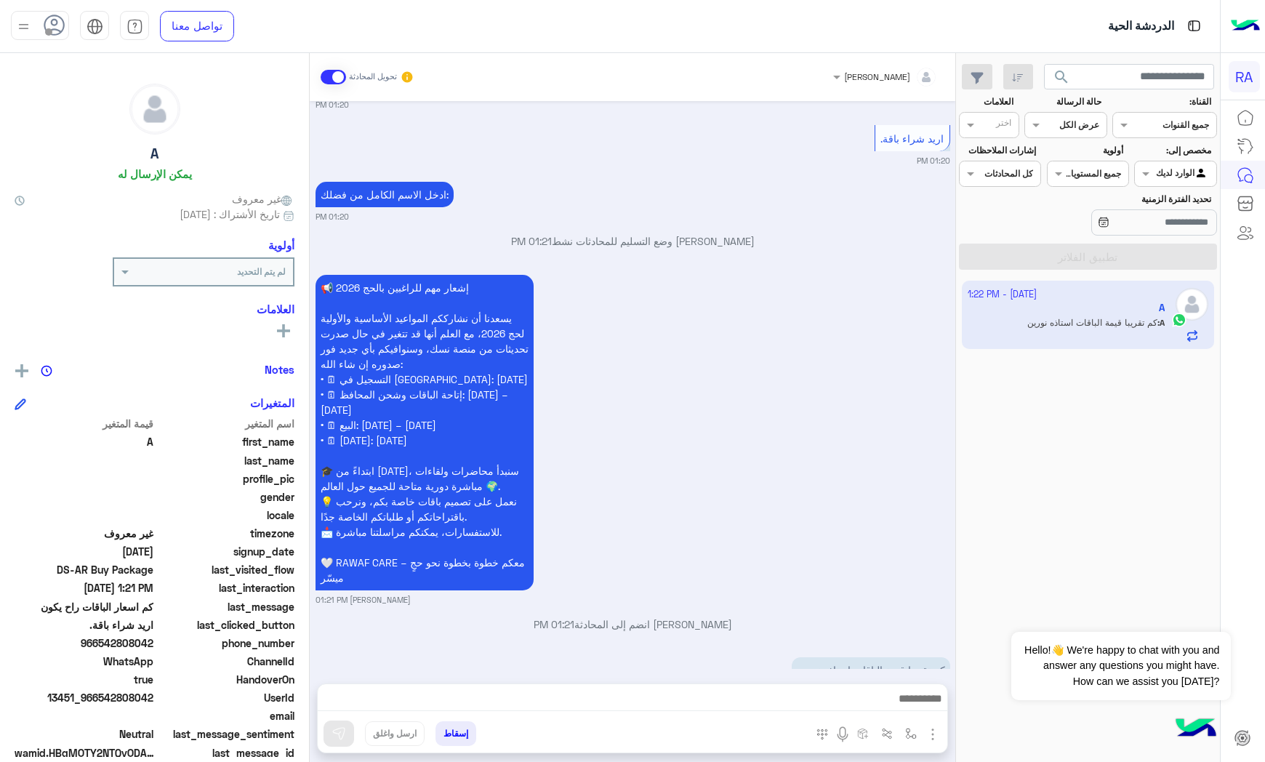
scroll to position [701, 0]
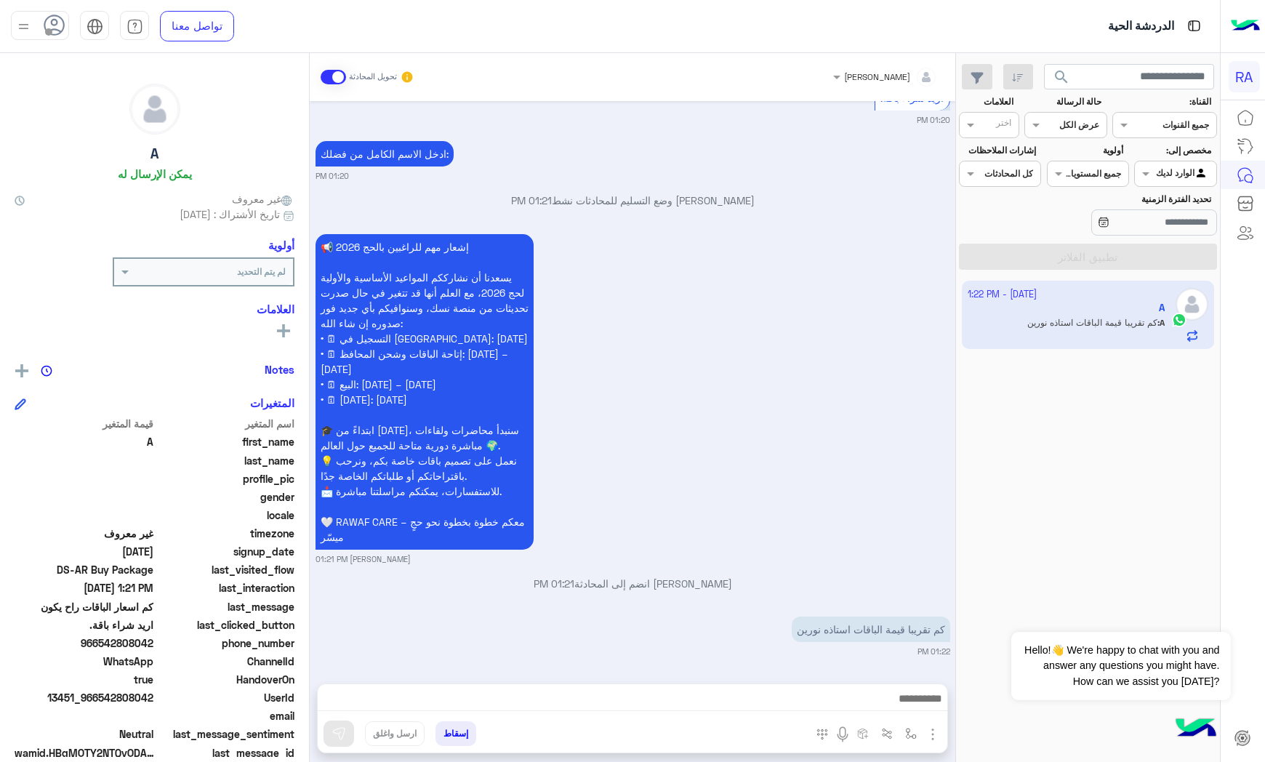
click at [805, 691] on textarea at bounding box center [633, 700] width 630 height 22
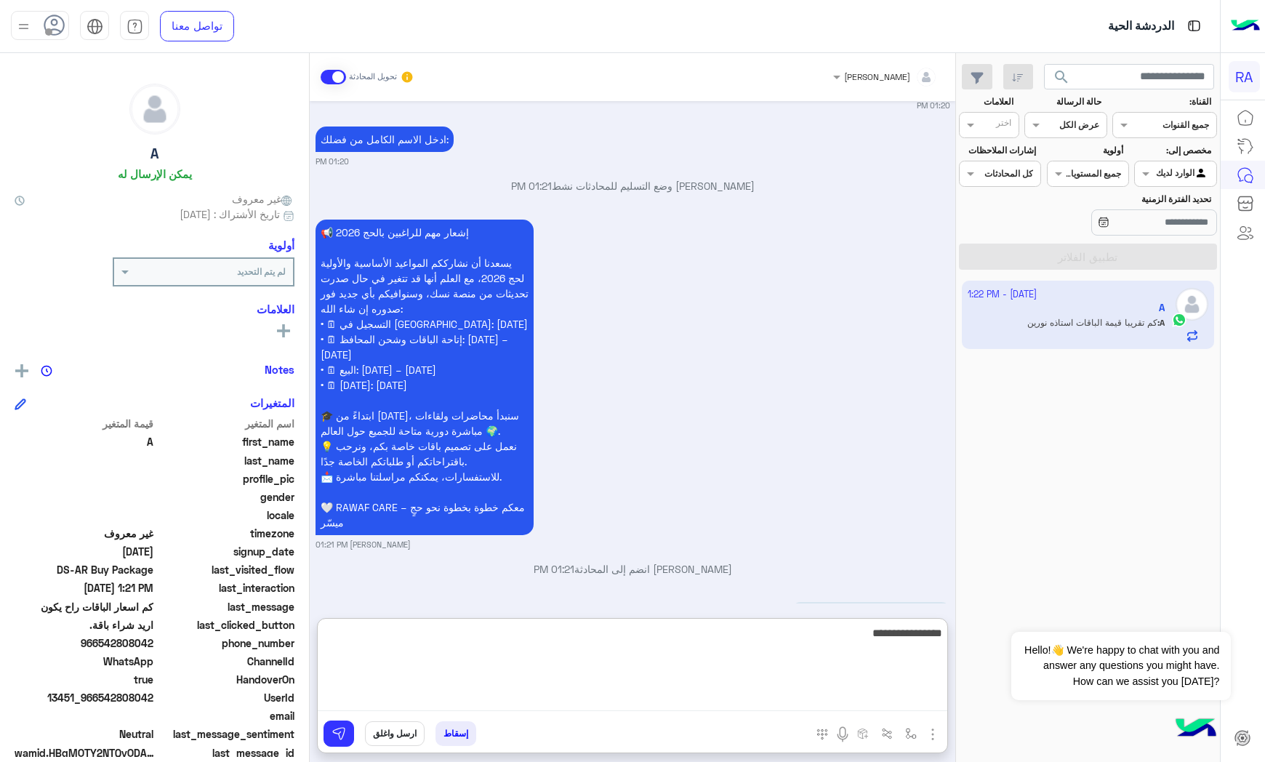
type textarea "**********"
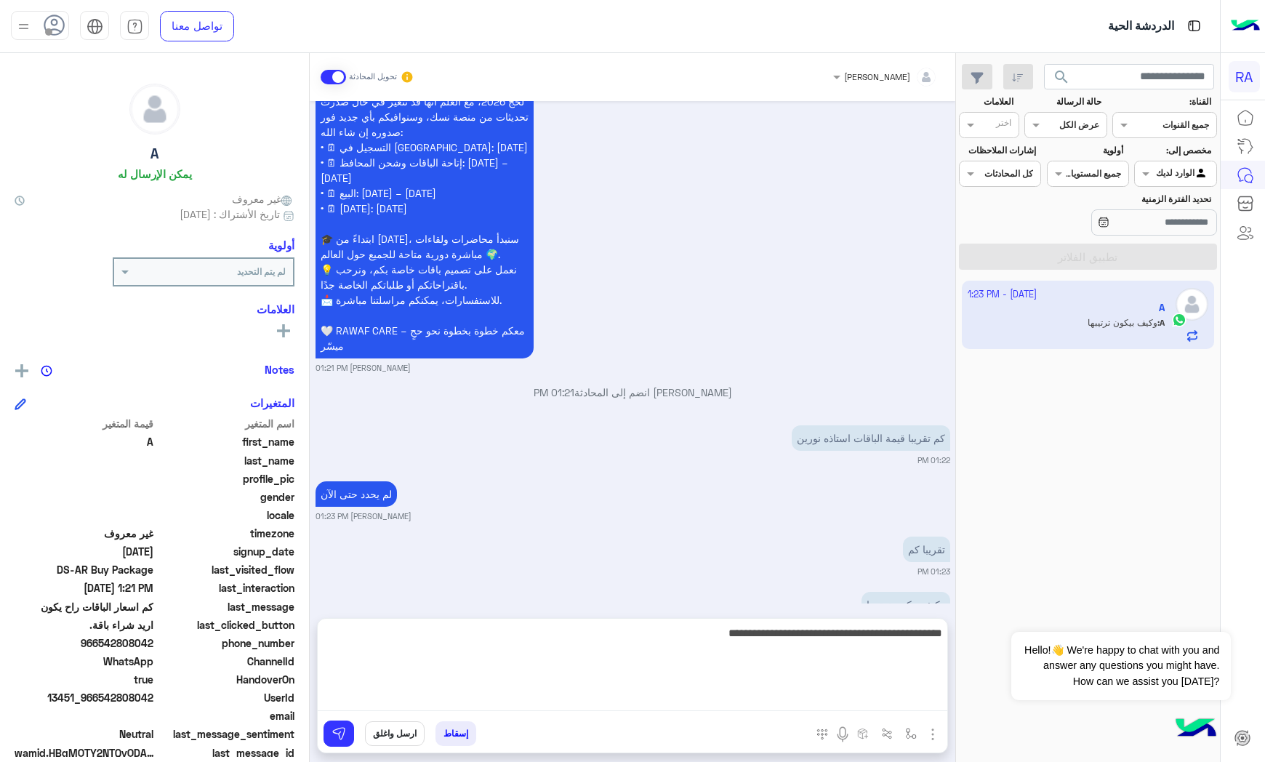
scroll to position [878, 0]
paste textarea "**********"
type textarea "**********"
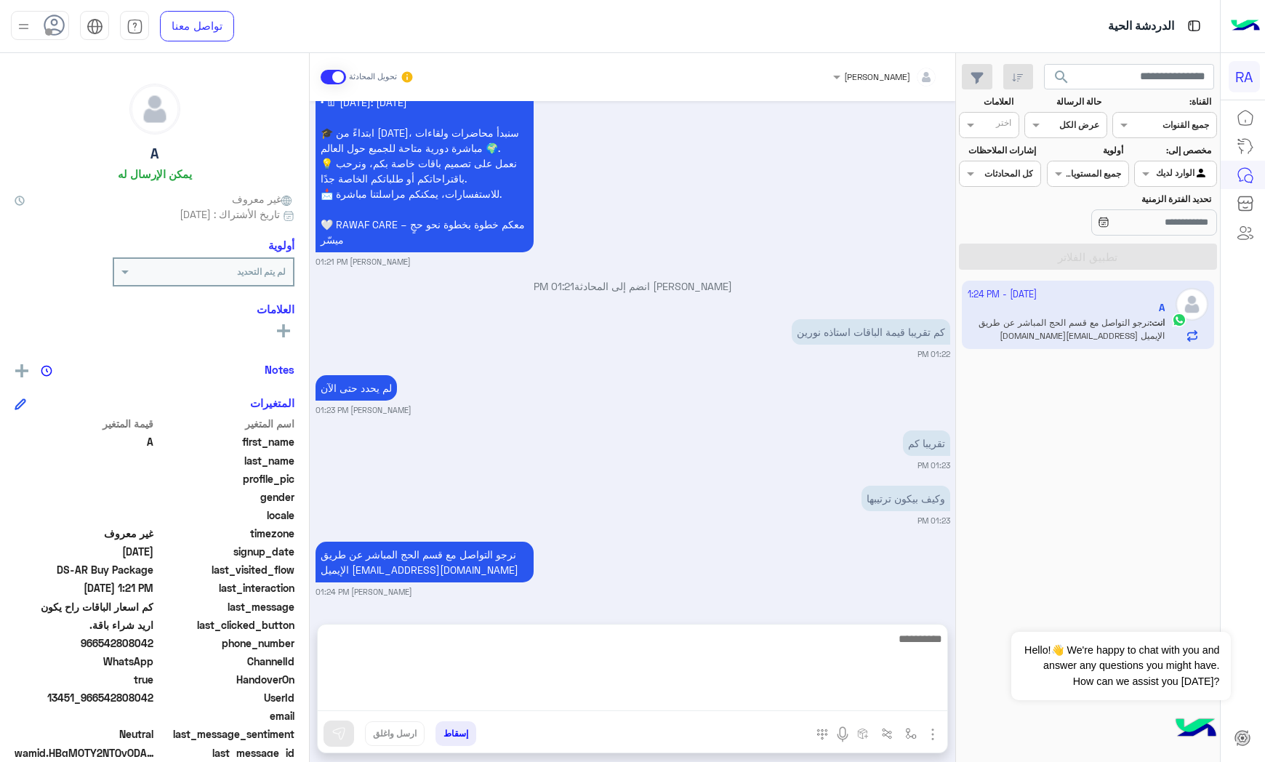
click at [330, 81] on span at bounding box center [333, 77] width 25 height 15
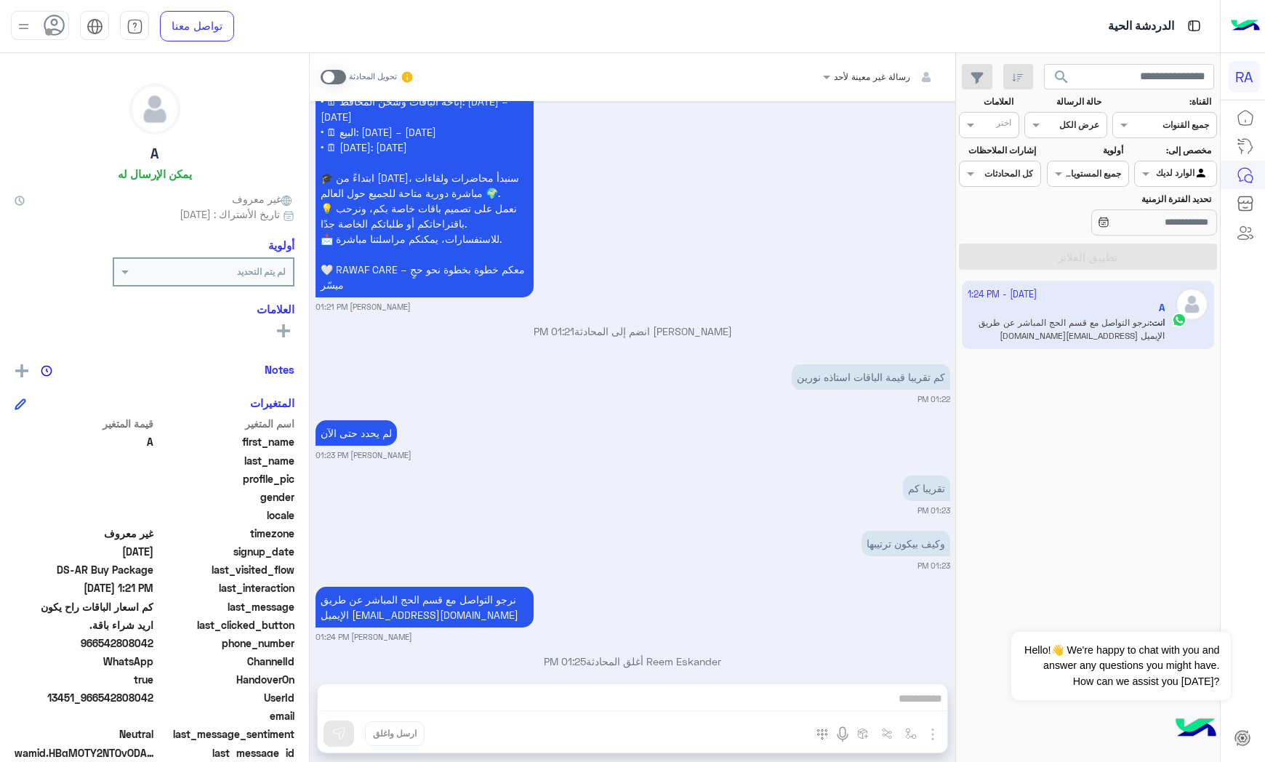
scroll to position [976, 0]
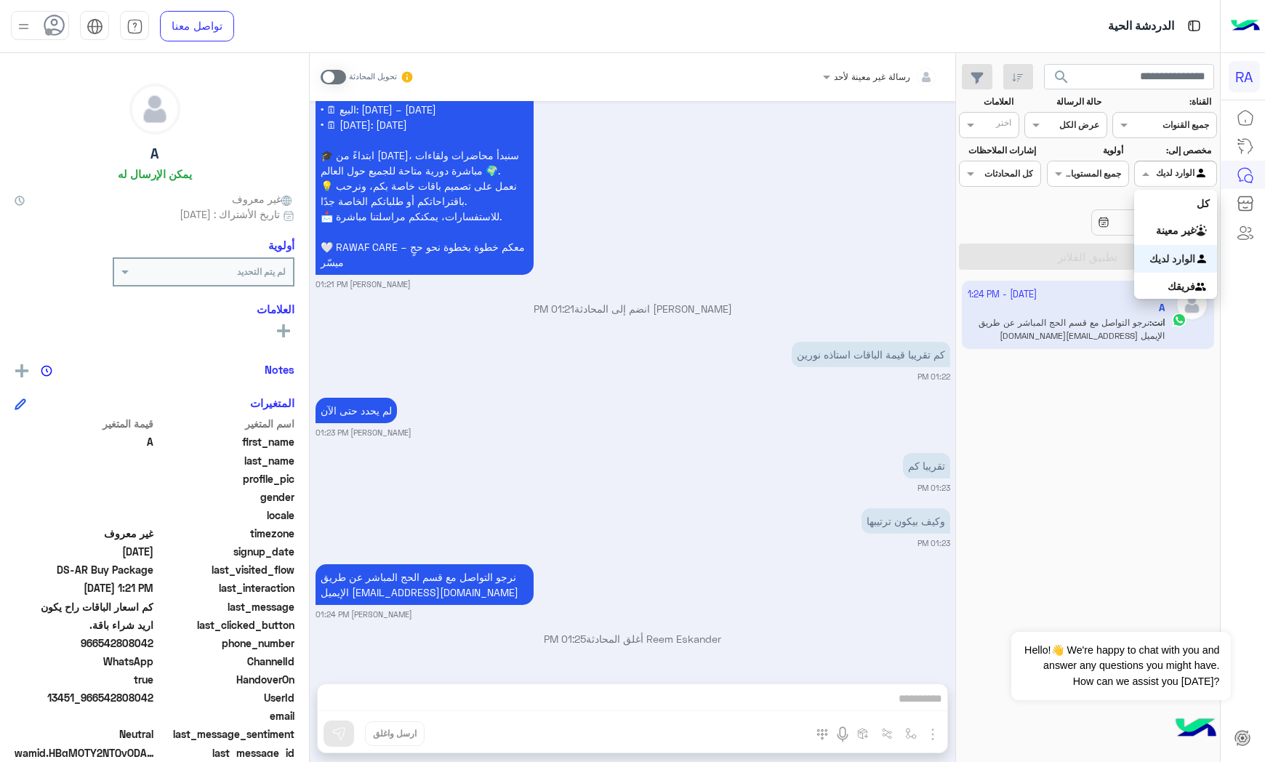
click at [1179, 173] on input "text" at bounding box center [1192, 172] width 33 height 13
click at [1159, 238] on div "غير معينة" at bounding box center [1175, 231] width 82 height 28
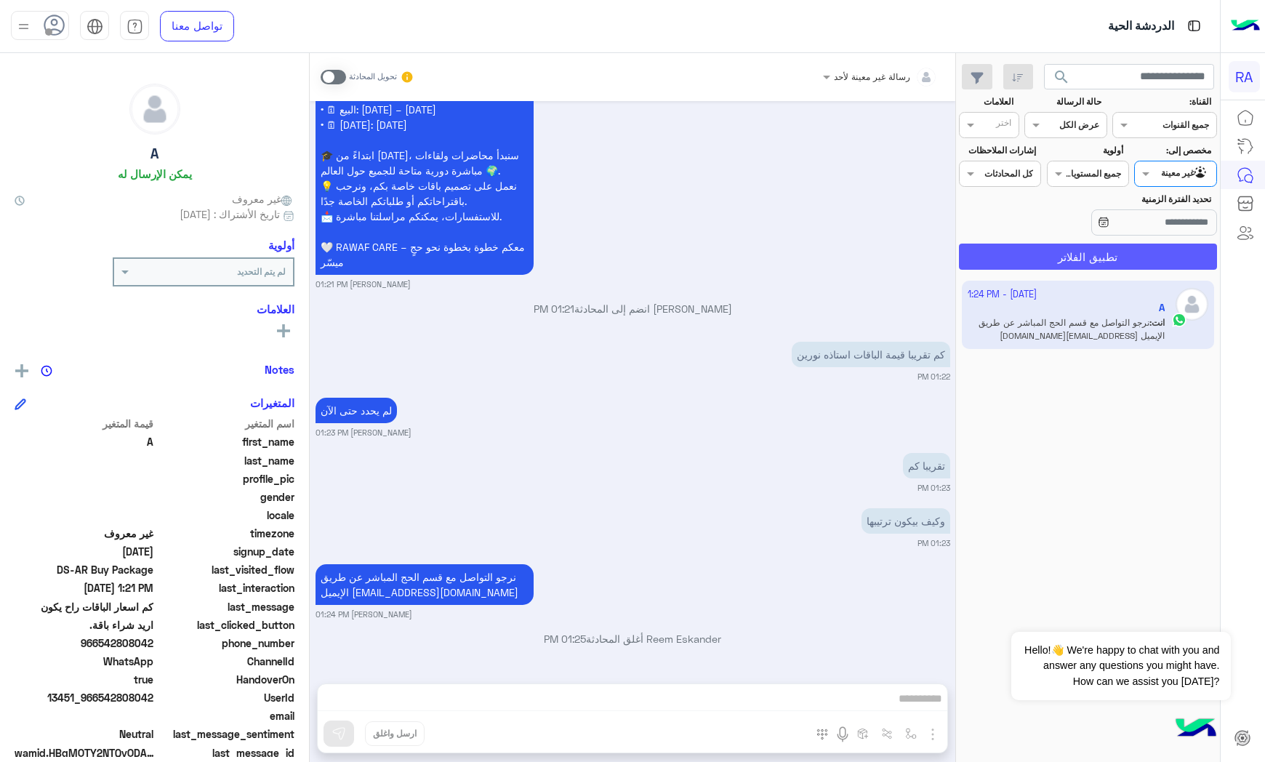
click at [1165, 252] on button "تطبيق الفلاتر" at bounding box center [1088, 257] width 258 height 26
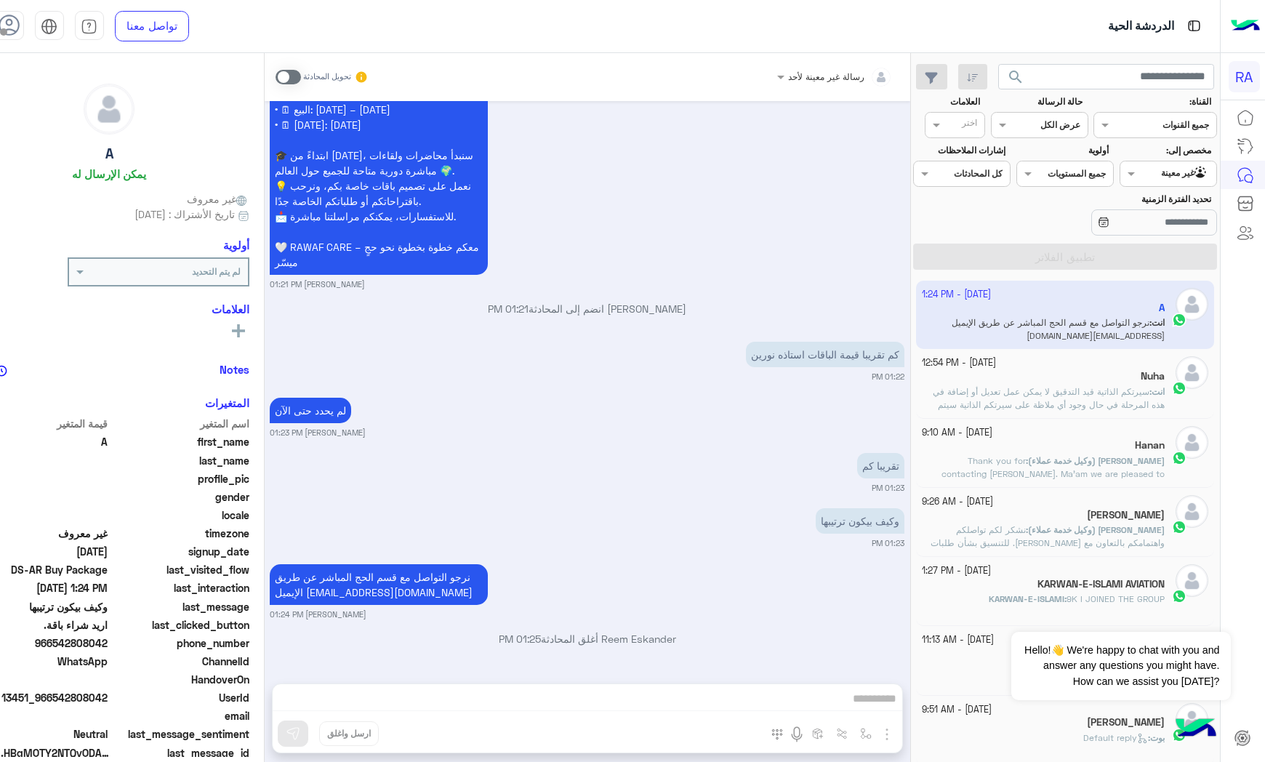
click at [106, 638] on span "966542808042" at bounding box center [38, 642] width 139 height 15
click at [1107, 330] on app-inbox-user "[DATE] - 1:24 PM A انت : نرجو التواصل مع قسم الحج المباشر عن طريق الإيميل [EMAI…" at bounding box center [1065, 315] width 298 height 68
